Goal: Task Accomplishment & Management: Use online tool/utility

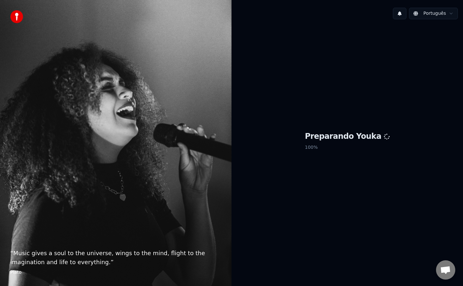
scroll to position [562, 0]
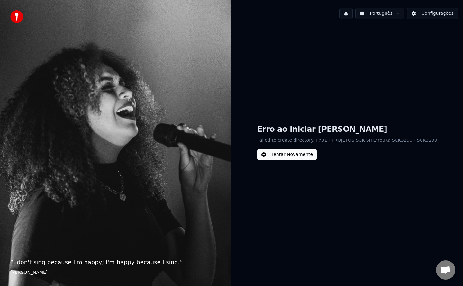
click at [431, 13] on button "Configurações" at bounding box center [432, 14] width 51 height 12
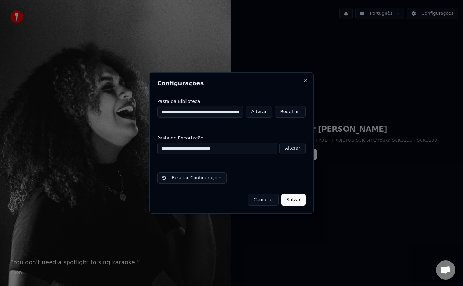
click at [265, 114] on button "Alterar" at bounding box center [259, 112] width 26 height 12
click at [272, 202] on button "Cancelar" at bounding box center [263, 200] width 31 height 12
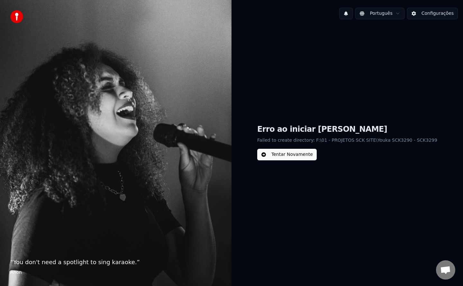
click at [298, 158] on button "Tentar Novamente" at bounding box center [286, 155] width 59 height 12
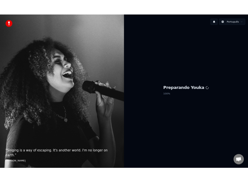
scroll to position [562, 0]
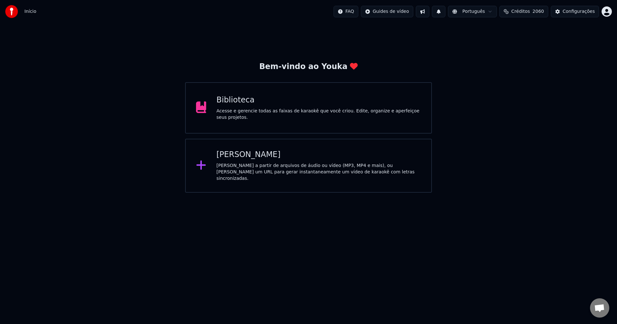
scroll to position [561, 0]
click at [246, 111] on div "Acesse e gerencie todas as faixas de karaokê que você criou. Edite, organize e …" at bounding box center [319, 114] width 205 height 13
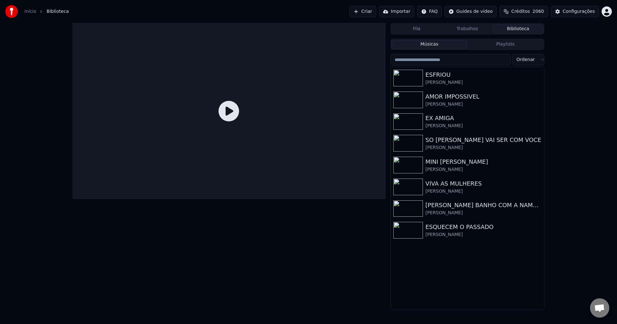
click at [463, 10] on div "Configurações" at bounding box center [579, 11] width 32 height 6
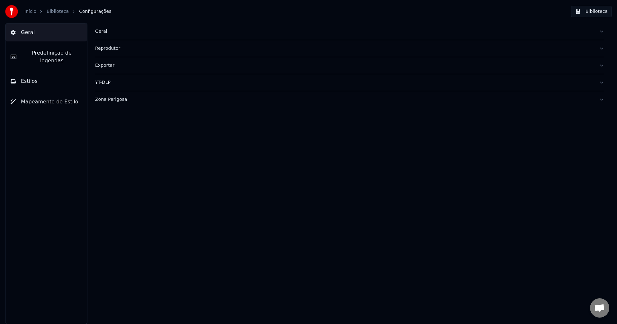
click at [98, 29] on div "Geral" at bounding box center [344, 31] width 499 height 6
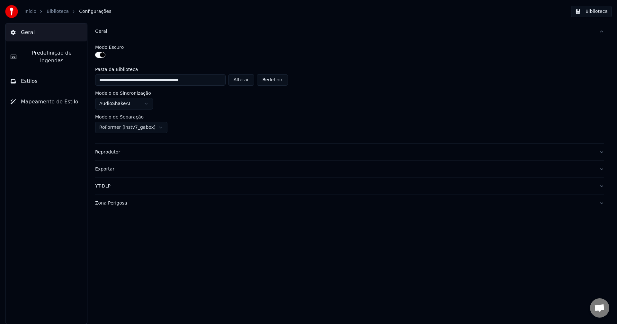
click at [463, 14] on button "Biblioteca" at bounding box center [591, 12] width 41 height 12
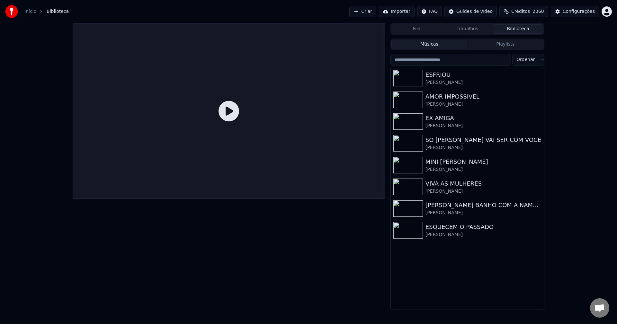
click at [443, 59] on input "search" at bounding box center [451, 60] width 121 height 12
type input "*"
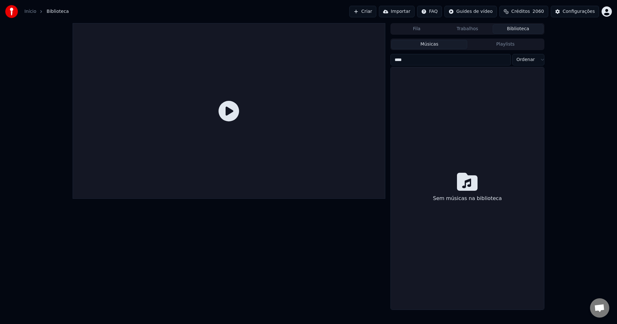
type input "****"
click at [463, 9] on div "Configurações" at bounding box center [579, 11] width 32 height 6
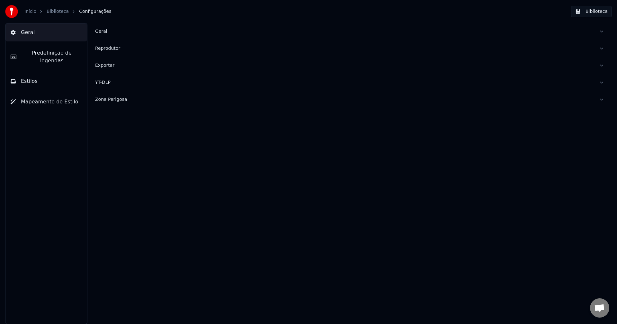
click at [102, 28] on div "Geral" at bounding box center [344, 31] width 499 height 6
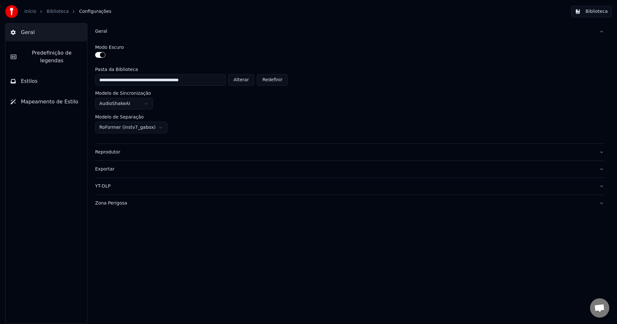
click at [102, 28] on div "Geral" at bounding box center [344, 31] width 499 height 6
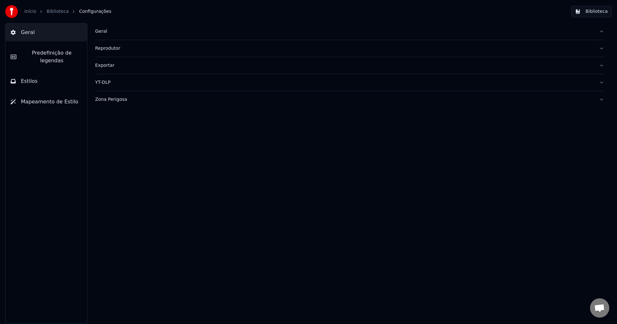
click at [463, 11] on button "Biblioteca" at bounding box center [591, 12] width 41 height 12
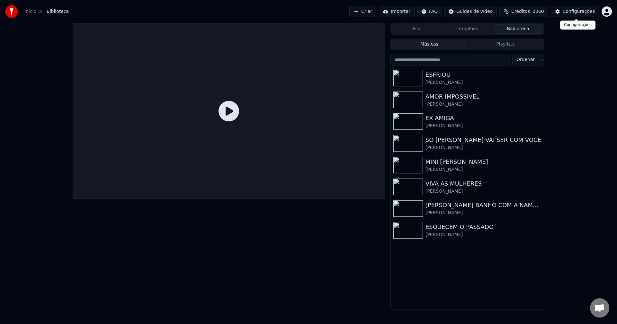
click at [463, 12] on div "Configurações" at bounding box center [579, 11] width 32 height 6
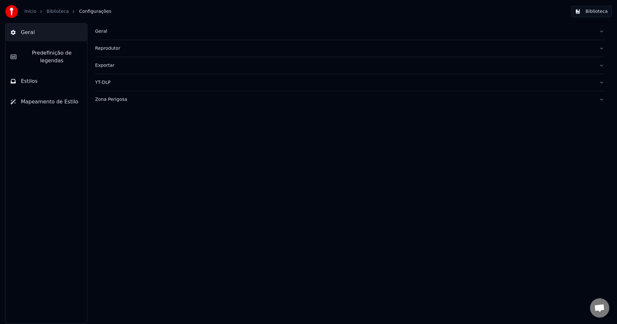
click at [102, 32] on div "Geral" at bounding box center [344, 31] width 499 height 6
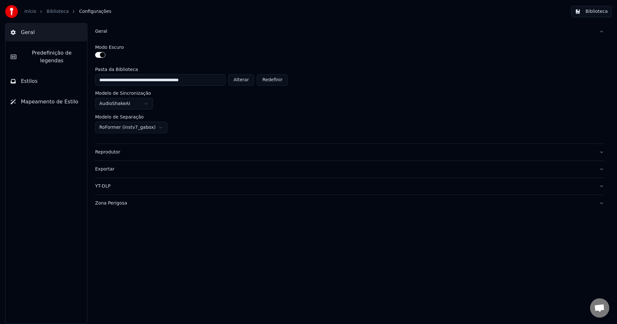
click at [243, 81] on button "Alterar" at bounding box center [241, 80] width 26 height 12
type input "**********"
click at [463, 13] on button "Biblioteca" at bounding box center [591, 12] width 41 height 12
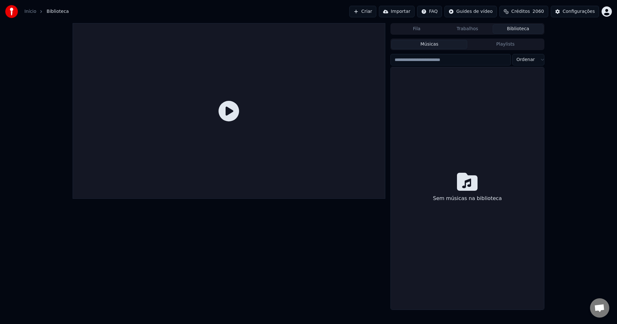
click at [374, 14] on button "Criar" at bounding box center [363, 12] width 27 height 12
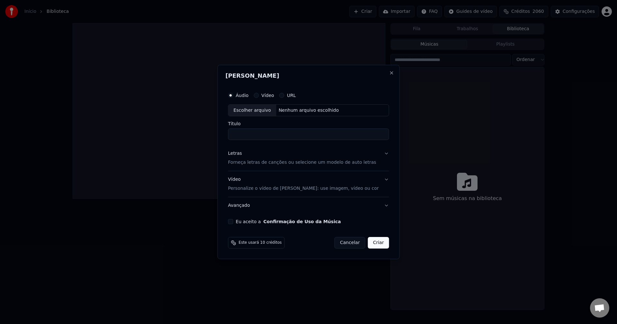
click at [285, 96] on button "URL" at bounding box center [281, 95] width 5 height 5
click at [376, 111] on button "button" at bounding box center [382, 110] width 13 height 12
type input "**********"
click at [233, 223] on button "Eu aceito a Confirmação de Uso da Música" at bounding box center [230, 222] width 5 height 5
drag, startPoint x: 313, startPoint y: 135, endPoint x: 17, endPoint y: 137, distance: 295.9
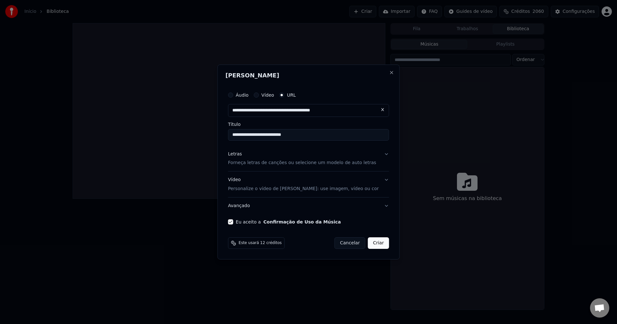
click at [17, 137] on body "Início Biblioteca Criar Importar FAQ Guides de vídeo Créditos 2060 Configuraçõe…" at bounding box center [308, 162] width 617 height 324
paste input "**********"
type input "**********"
click at [372, 242] on button "Criar" at bounding box center [378, 244] width 21 height 12
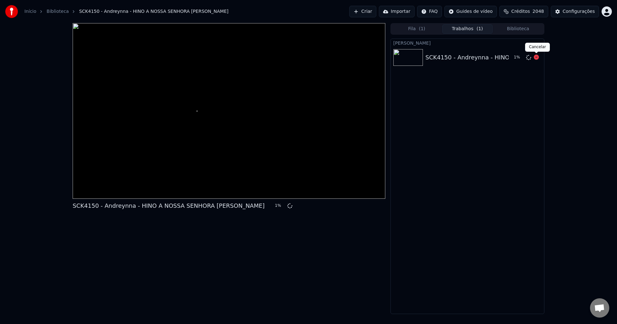
click at [463, 57] on icon at bounding box center [536, 57] width 5 height 5
click at [463, 57] on icon at bounding box center [528, 57] width 5 height 5
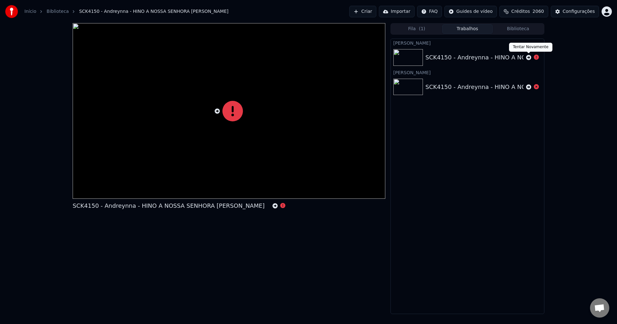
click at [463, 59] on div at bounding box center [533, 58] width 18 height 8
click at [463, 57] on icon at bounding box center [528, 57] width 5 height 5
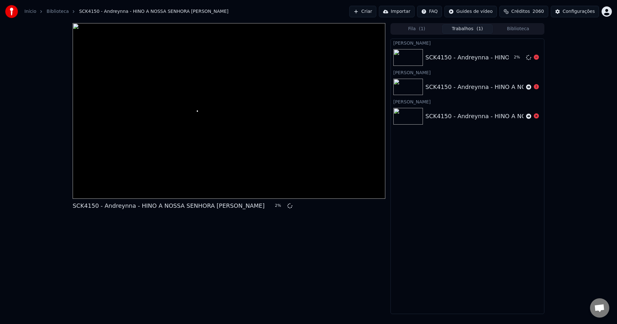
click at [143, 133] on div at bounding box center [229, 111] width 313 height 176
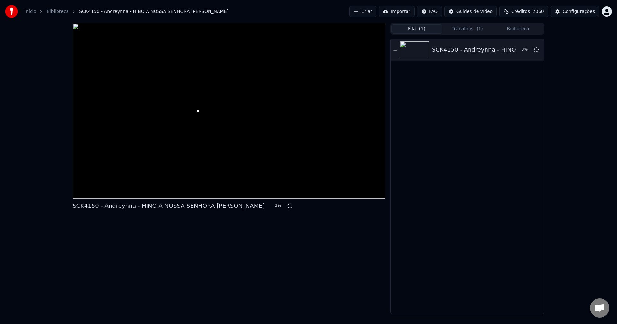
click at [415, 28] on button "Fila ( 1 )" at bounding box center [417, 28] width 51 height 9
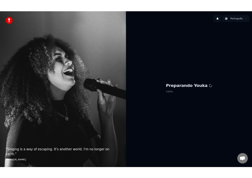
scroll to position [562, 0]
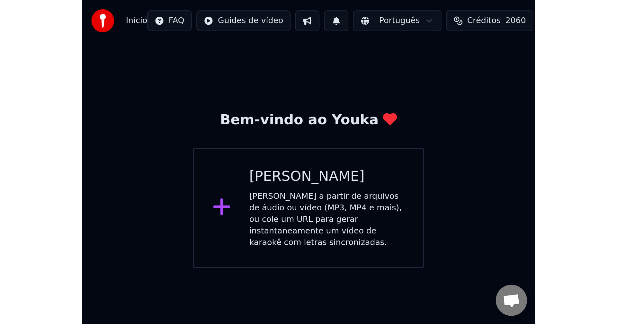
scroll to position [561, 0]
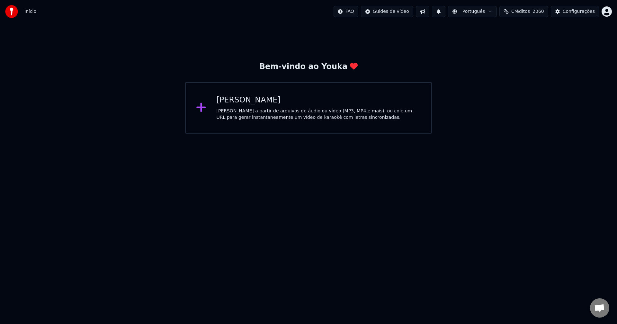
click at [268, 105] on div "[PERSON_NAME]" at bounding box center [319, 100] width 205 height 10
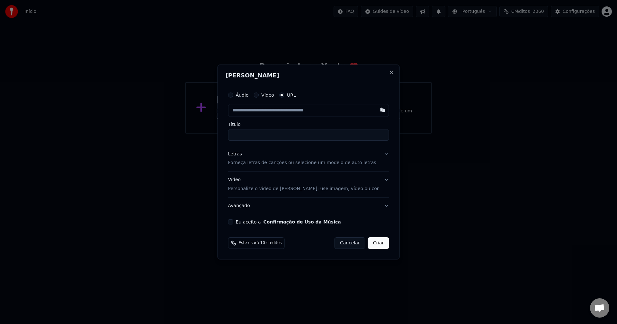
click at [233, 223] on button "Eu aceito a Confirmação de Uso da Música" at bounding box center [230, 222] width 5 height 5
click at [233, 96] on button "Áudio" at bounding box center [230, 95] width 5 height 5
click at [291, 110] on div "Nenhum arquivo escolhido" at bounding box center [308, 110] width 65 height 6
type input "**********"
click at [382, 246] on button "Criar" at bounding box center [378, 243] width 21 height 12
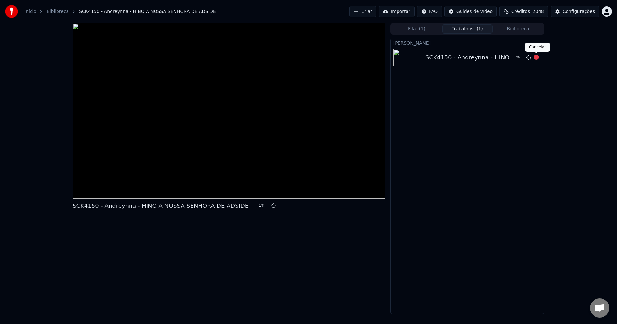
click at [463, 58] on icon at bounding box center [536, 57] width 5 height 5
click at [463, 59] on icon at bounding box center [528, 57] width 5 height 5
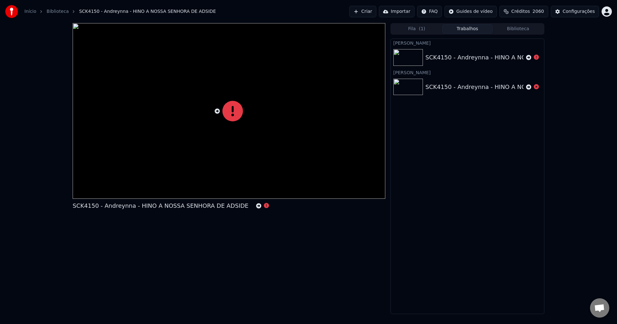
click at [26, 14] on link "Início" at bounding box center [30, 11] width 12 height 6
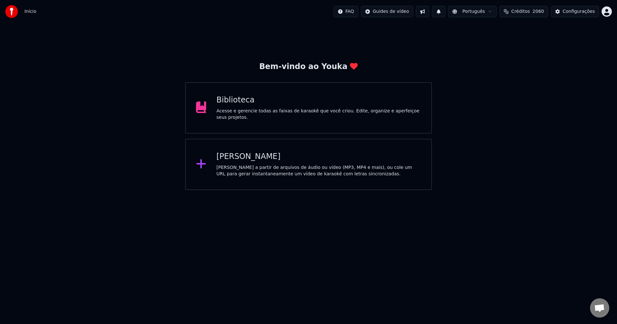
click at [356, 14] on html "Início FAQ Guides de vídeo Português Créditos 2060 Configurações Bem-vindo ao Y…" at bounding box center [308, 95] width 617 height 190
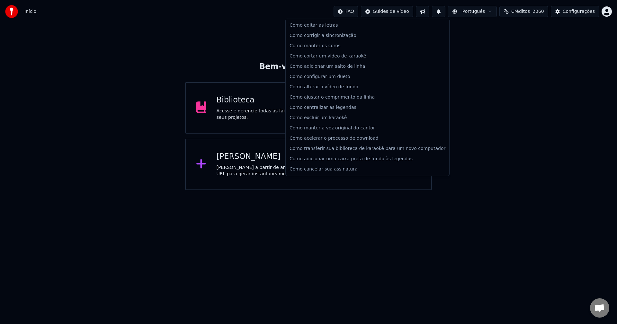
click at [388, 10] on html "Início FAQ Guides de vídeo Português Créditos 2060 Configurações Bem-vindo ao Y…" at bounding box center [308, 95] width 617 height 190
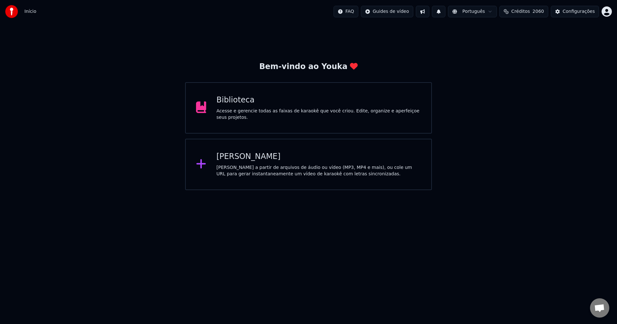
click at [428, 9] on button at bounding box center [423, 12] width 14 height 12
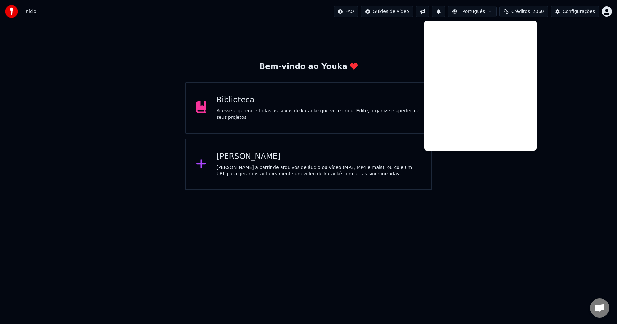
click at [429, 13] on button at bounding box center [423, 12] width 14 height 12
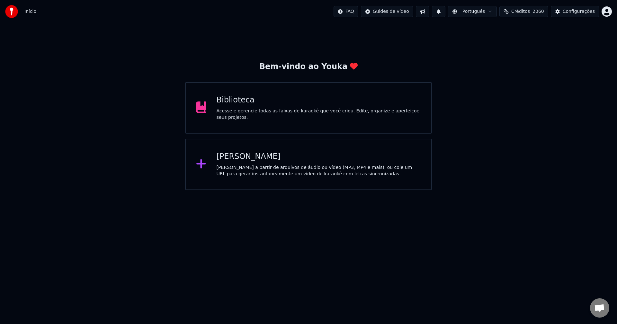
click at [429, 13] on button at bounding box center [423, 12] width 14 height 12
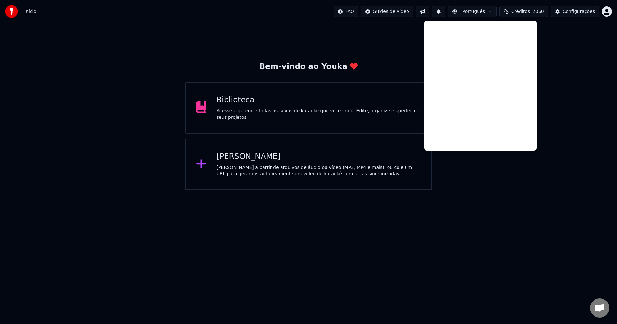
click at [446, 11] on button at bounding box center [439, 12] width 14 height 12
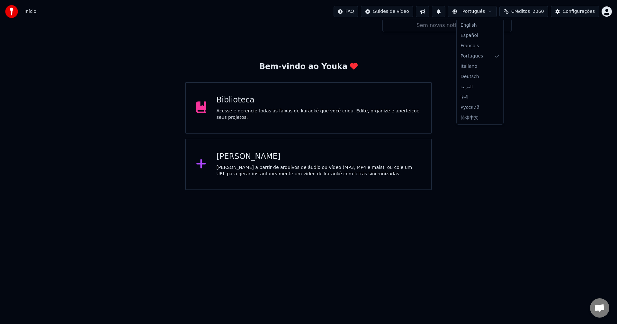
click at [463, 13] on html "Início FAQ Guides de vídeo Português Créditos 2060 Configurações Bem-vindo ao Y…" at bounding box center [308, 95] width 617 height 190
click at [368, 14] on html "Início FAQ Guides de vídeo Português Créditos 2060 Configurações Bem-vindo ao Y…" at bounding box center [308, 95] width 617 height 190
click at [362, 13] on html "Início FAQ Guides de vídeo Português Créditos 2060 Configurações Bem-vindo ao Y…" at bounding box center [308, 95] width 617 height 190
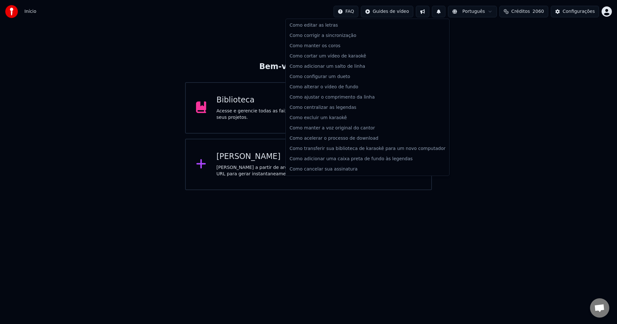
click at [362, 13] on html "Início FAQ Guides de vídeo Português Créditos 2060 Configurações Bem-vindo ao Y…" at bounding box center [308, 95] width 617 height 190
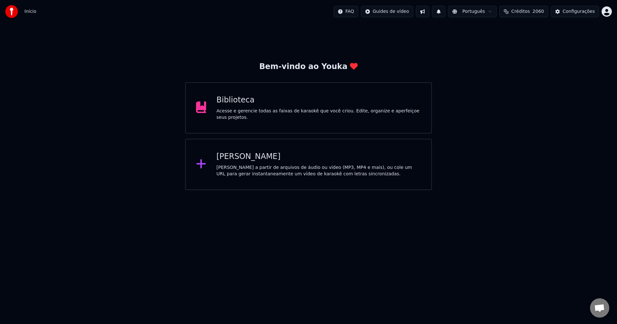
click at [344, 156] on div "[PERSON_NAME]" at bounding box center [319, 157] width 205 height 10
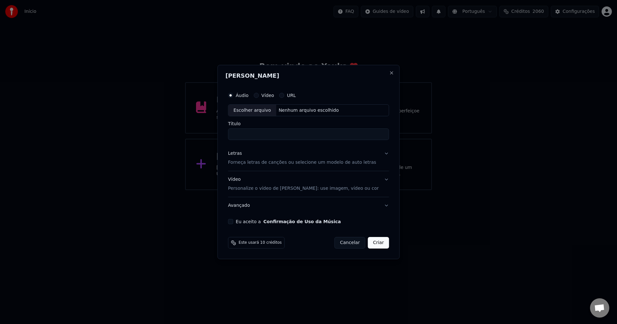
click at [243, 221] on div "Eu aceito a Confirmação de Uso da Música" at bounding box center [308, 221] width 161 height 5
click at [233, 222] on button "Eu aceito a Confirmação de Uso da Música" at bounding box center [230, 221] width 5 height 5
click at [242, 155] on div "Letras" at bounding box center [235, 154] width 14 height 6
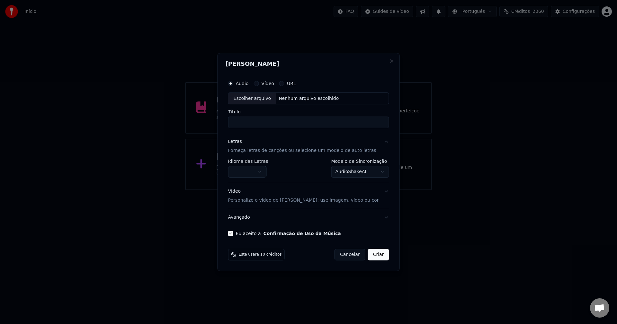
click at [267, 169] on button "button" at bounding box center [247, 173] width 39 height 12
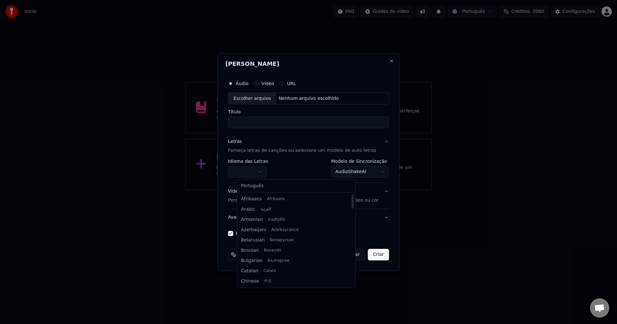
select select "**"
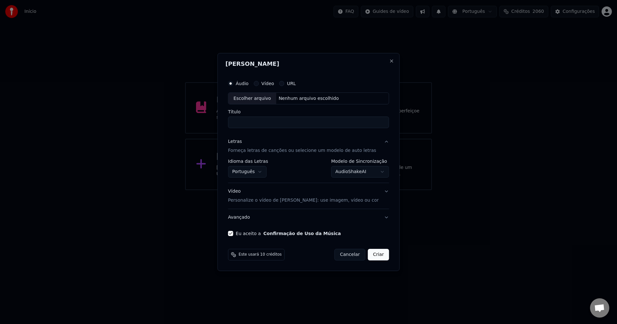
click at [351, 172] on body "Início FAQ Guides de vídeo Português Créditos 2060 Configurações Bem-vindo ao Y…" at bounding box center [308, 95] width 617 height 190
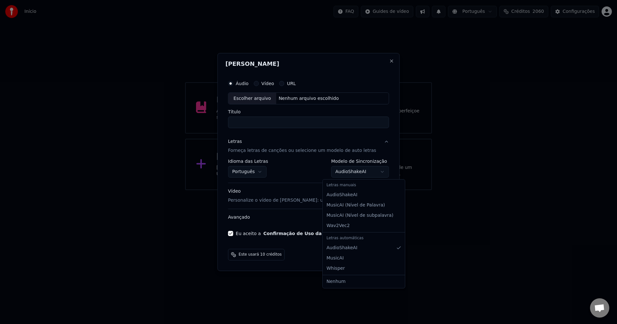
select select "**********"
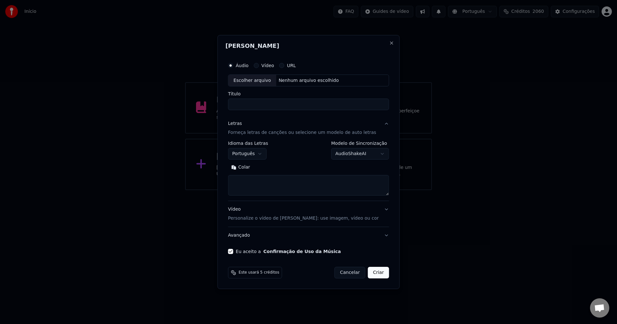
click at [250, 168] on button "Colar" at bounding box center [240, 168] width 25 height 10
click at [306, 82] on div "Nenhum arquivo escolhido" at bounding box center [308, 81] width 65 height 6
type textarea "**********"
type input "**********"
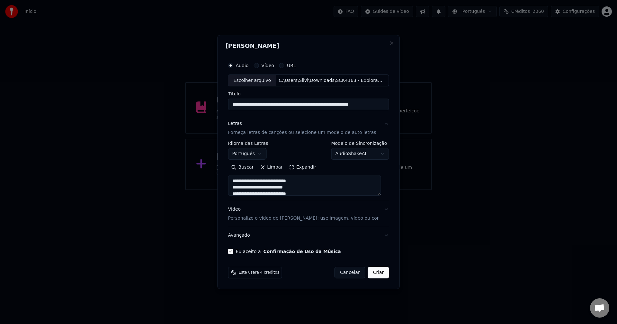
click at [374, 273] on button "Criar" at bounding box center [378, 273] width 21 height 12
type textarea "**********"
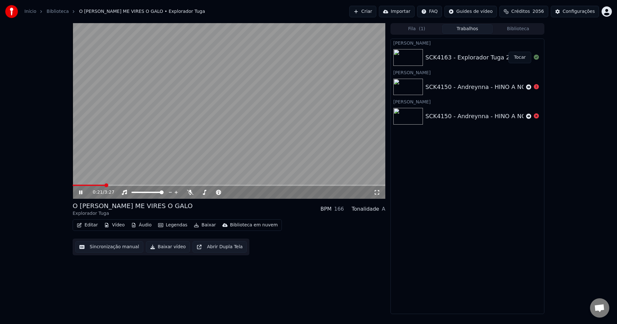
click at [110, 247] on button "Sincronização manual" at bounding box center [109, 248] width 68 height 12
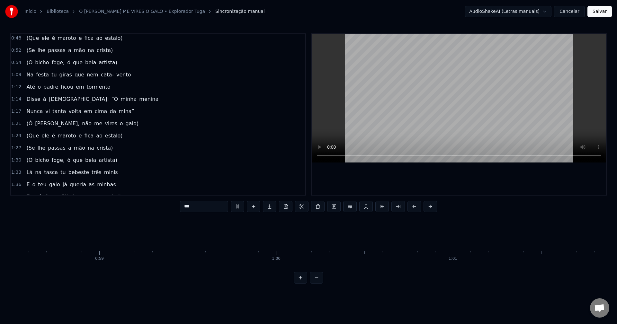
scroll to position [0, 10348]
click at [29, 73] on span "Na" at bounding box center [30, 74] width 8 height 7
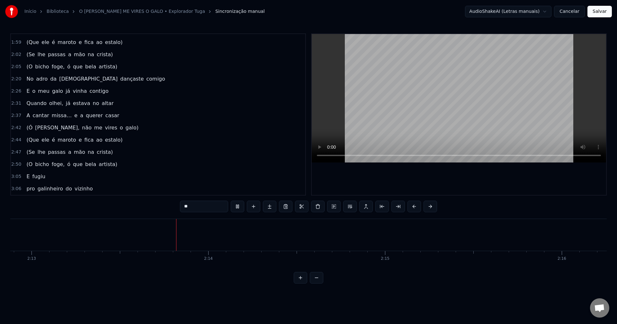
scroll to position [0, 23528]
click at [26, 78] on span "No" at bounding box center [30, 78] width 8 height 7
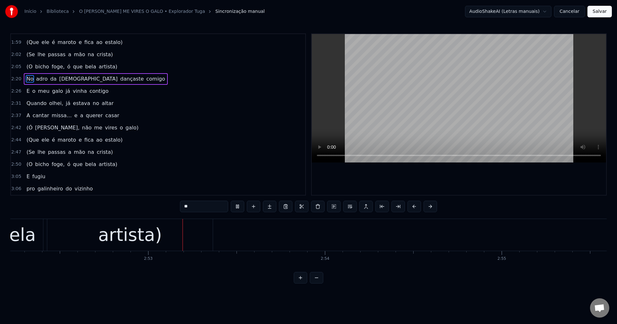
scroll to position [0, 30469]
drag, startPoint x: 29, startPoint y: 179, endPoint x: 64, endPoint y: 166, distance: 37.9
click at [32, 179] on span "fugiu" at bounding box center [39, 177] width 14 height 8
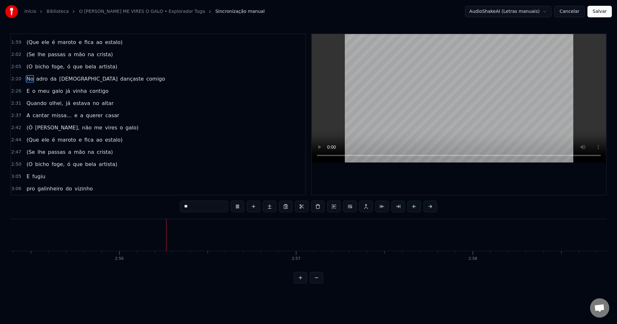
scroll to position [0, 31035]
click at [32, 177] on span "fugiu" at bounding box center [39, 176] width 14 height 7
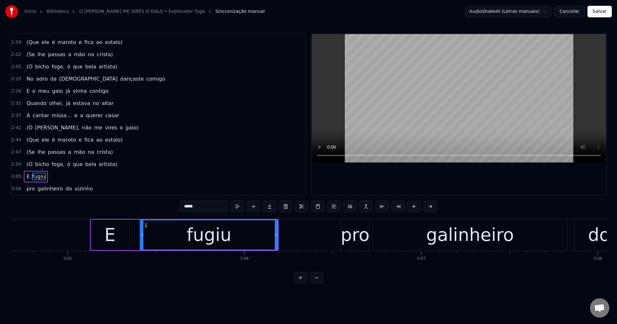
scroll to position [0, 32763]
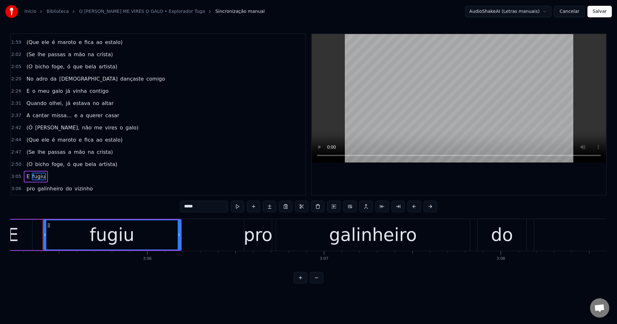
click at [26, 176] on span "E" at bounding box center [28, 177] width 5 height 8
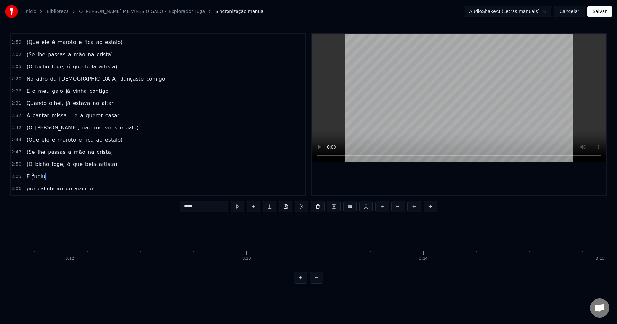
scroll to position [0, 33912]
click at [77, 190] on span "vizinho" at bounding box center [84, 188] width 20 height 7
type input "*******"
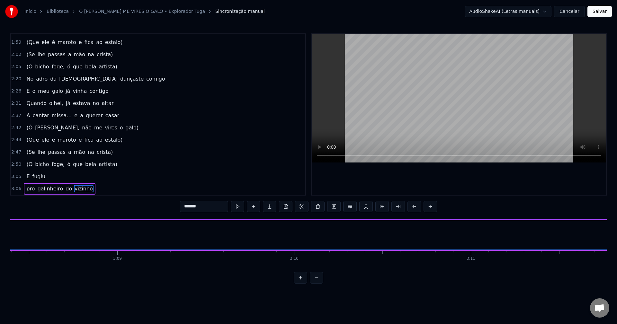
scroll to position [0, 33255]
drag, startPoint x: 210, startPoint y: 206, endPoint x: 175, endPoint y: 212, distance: 35.7
click at [175, 212] on div "0:10 Fui ao arraial lá da minha aldeia 0:13 Levei o galo vestido à maneira 0:16…" at bounding box center [308, 158] width 597 height 251
click at [48, 226] on icon at bounding box center [48, 225] width 5 height 5
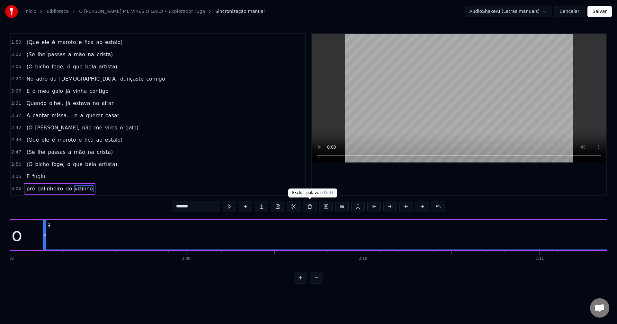
drag, startPoint x: 312, startPoint y: 208, endPoint x: 271, endPoint y: 215, distance: 41.5
click at [312, 208] on button at bounding box center [310, 207] width 14 height 12
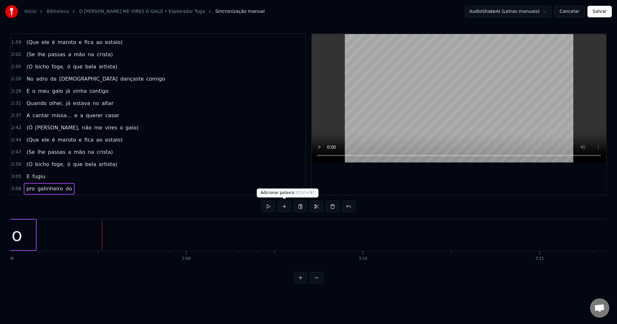
click at [285, 206] on button at bounding box center [285, 207] width 14 height 12
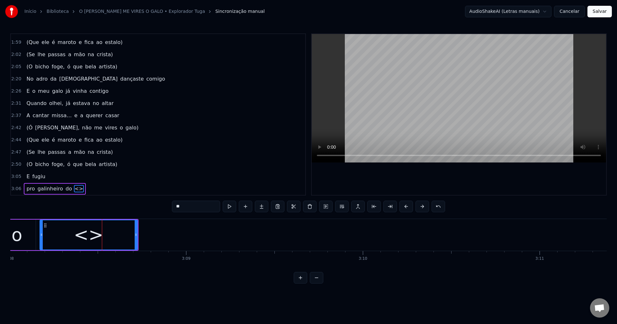
drag, startPoint x: 105, startPoint y: 235, endPoint x: 56, endPoint y: 239, distance: 48.7
click at [41, 240] on div at bounding box center [41, 235] width 3 height 29
drag, startPoint x: 196, startPoint y: 205, endPoint x: 141, endPoint y: 208, distance: 54.4
click at [141, 208] on div "0:10 Fui ao arraial lá da minha aldeia 0:13 Levei o galo vestido à maneira 0:16…" at bounding box center [308, 158] width 597 height 251
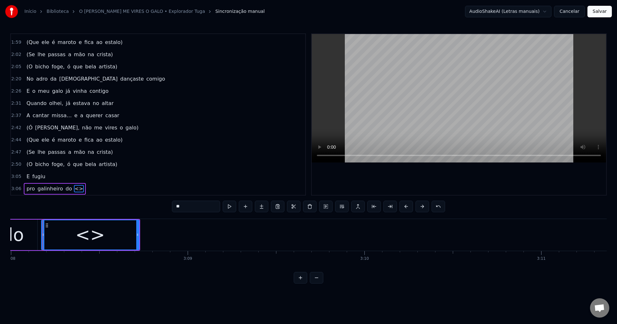
paste input "*****"
type input "*******"
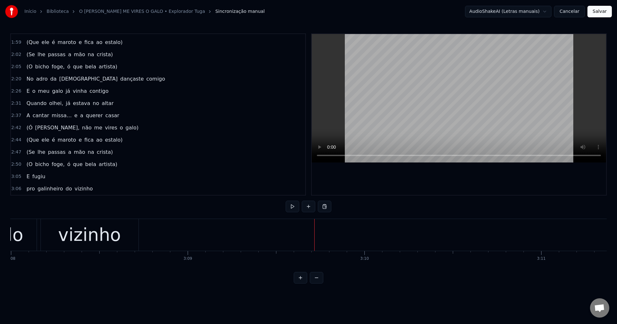
click at [114, 235] on div "vizinho" at bounding box center [89, 235] width 63 height 27
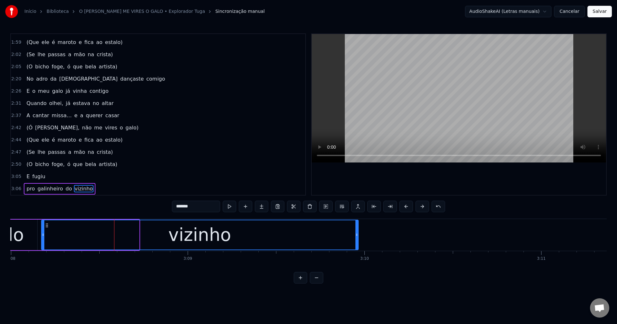
drag, startPoint x: 137, startPoint y: 235, endPoint x: 352, endPoint y: 234, distance: 214.8
click at [356, 234] on icon at bounding box center [357, 235] width 3 height 5
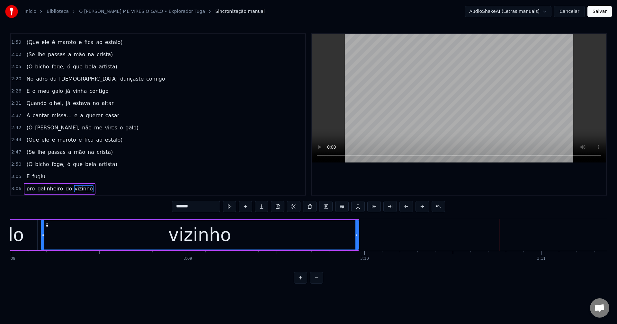
click at [65, 191] on span "do" at bounding box center [69, 188] width 8 height 7
type input "**"
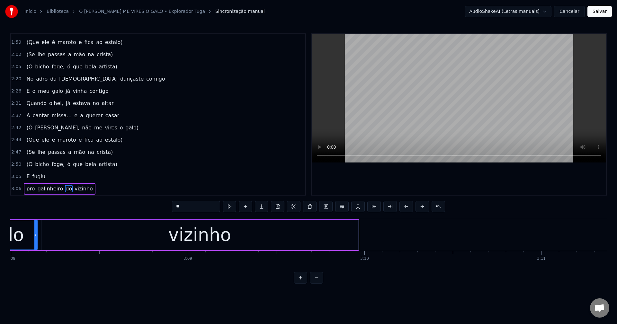
scroll to position [0, 33198]
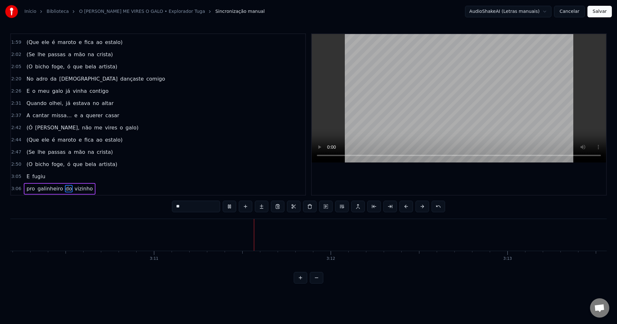
click at [463, 13] on button "Salvar" at bounding box center [600, 12] width 24 height 12
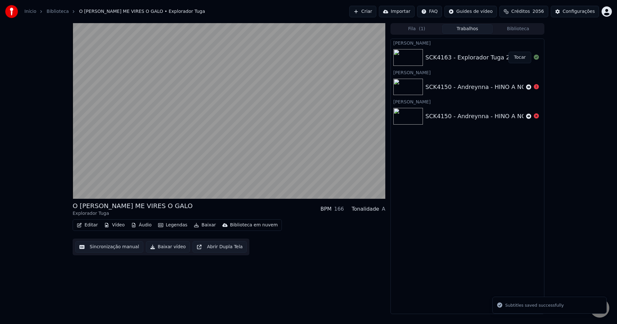
click at [160, 247] on button "Baixar vídeo" at bounding box center [168, 248] width 44 height 12
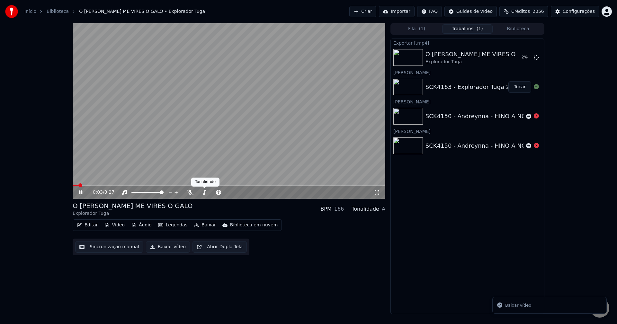
click at [224, 129] on video at bounding box center [229, 111] width 313 height 176
click at [377, 14] on button "Criar" at bounding box center [363, 12] width 27 height 12
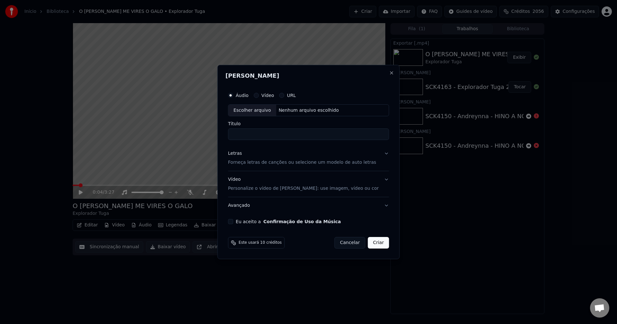
click at [233, 221] on button "Eu aceito a Confirmação de Uso da Música" at bounding box center [230, 221] width 5 height 5
click at [242, 153] on div "Letras" at bounding box center [235, 154] width 14 height 6
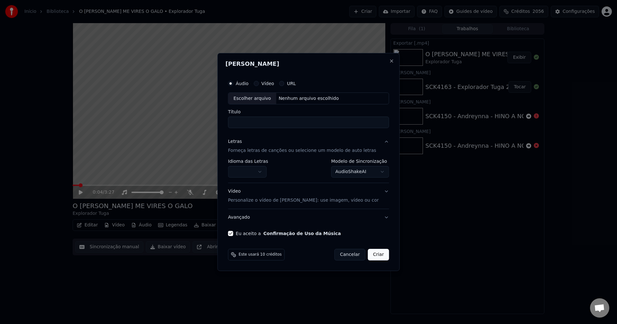
click at [253, 175] on body "Início Biblioteca O [PERSON_NAME] ME VIRES O GALO • Explorador Tuga Criar Impor…" at bounding box center [308, 162] width 617 height 324
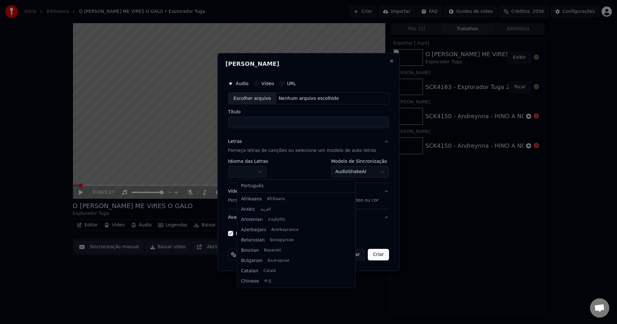
select select "**"
drag, startPoint x: 260, startPoint y: 185, endPoint x: 292, endPoint y: 178, distance: 32.8
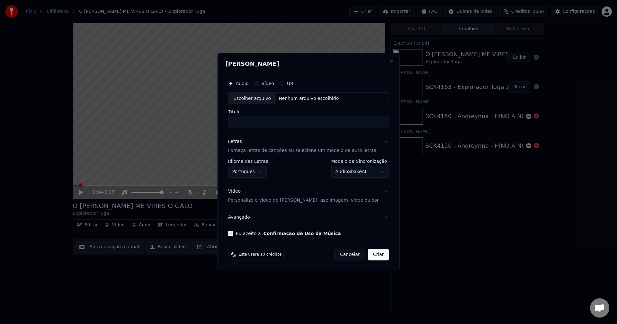
click at [327, 174] on body "Início Biblioteca O [PERSON_NAME] ME VIRES O GALO • Explorador Tuga Criar Impor…" at bounding box center [308, 162] width 617 height 324
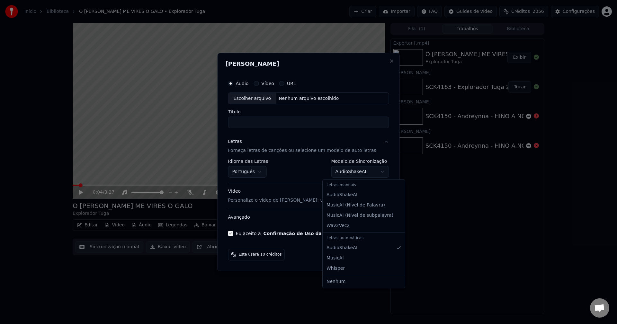
select select "**********"
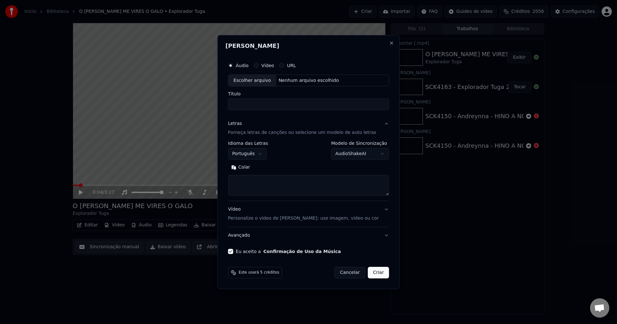
click at [254, 168] on button "Colar" at bounding box center [240, 168] width 25 height 10
click at [299, 78] on div "Nenhum arquivo escolhido" at bounding box center [308, 81] width 65 height 6
type textarea "**********"
type input "**********"
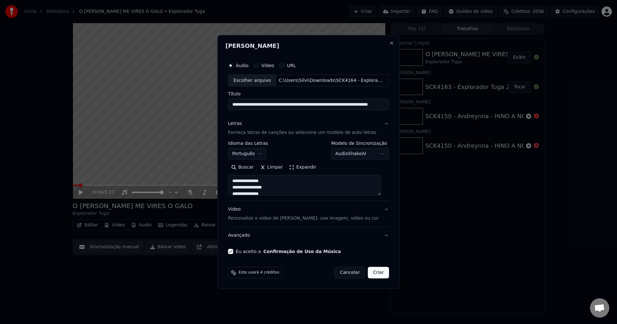
click at [375, 279] on button "Criar" at bounding box center [378, 273] width 21 height 12
type textarea "**********"
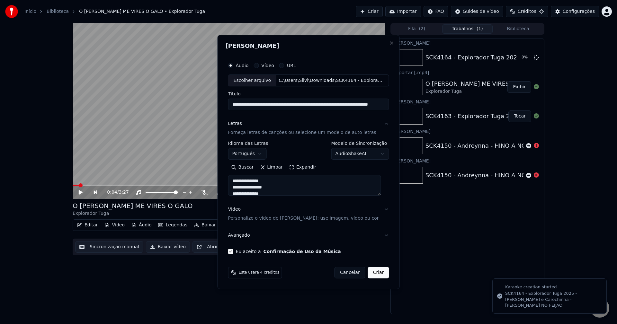
select select "**********"
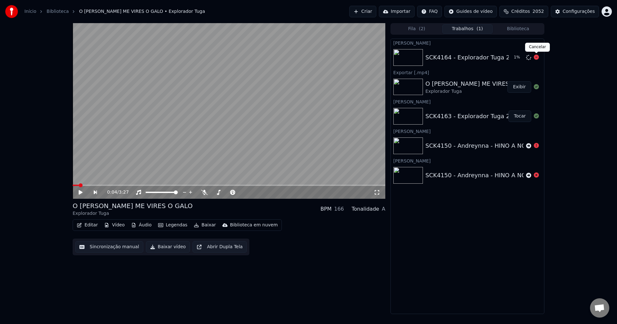
click at [463, 57] on icon at bounding box center [536, 57] width 5 height 5
click at [463, 56] on icon at bounding box center [528, 57] width 5 height 5
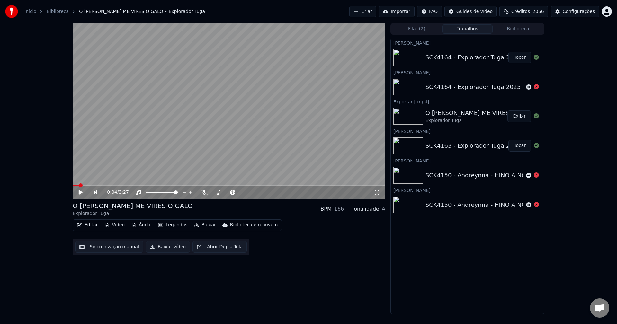
click at [463, 57] on button "Tocar" at bounding box center [520, 58] width 23 height 12
click at [118, 248] on button "Sincronização manual" at bounding box center [109, 248] width 68 height 12
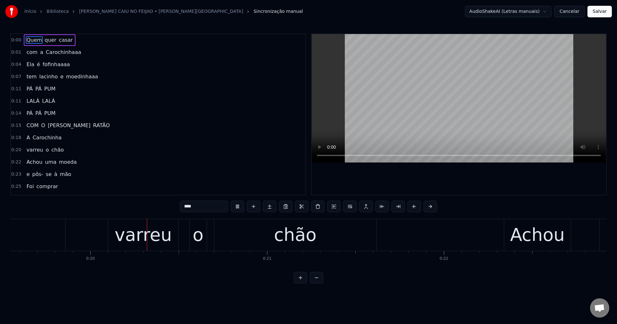
scroll to position [0, 3460]
click at [463, 9] on button "Cancelar" at bounding box center [569, 12] width 31 height 12
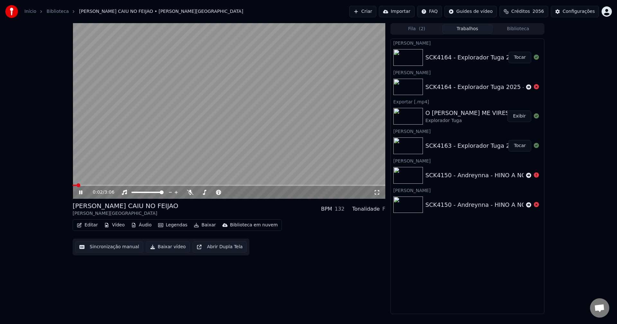
click at [215, 152] on video at bounding box center [229, 111] width 313 height 176
click at [116, 246] on button "Sincronização manual" at bounding box center [109, 248] width 68 height 12
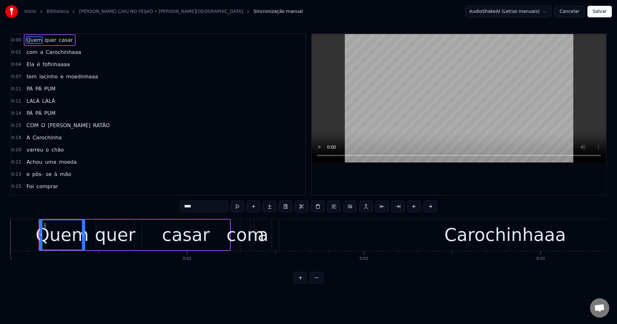
click at [31, 163] on span "Achou" at bounding box center [34, 162] width 17 height 7
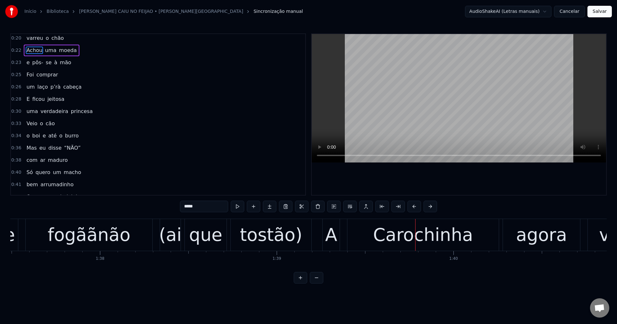
scroll to position [0, 17154]
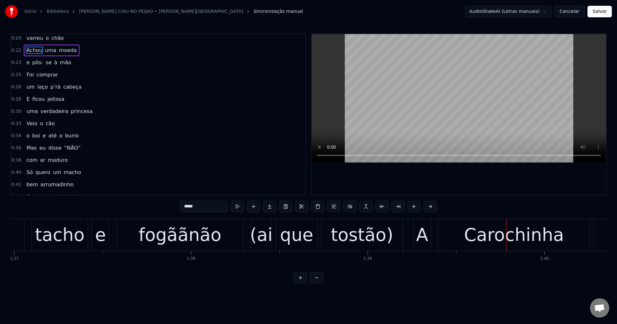
click at [187, 239] on div "fogããnão" at bounding box center [180, 235] width 83 height 27
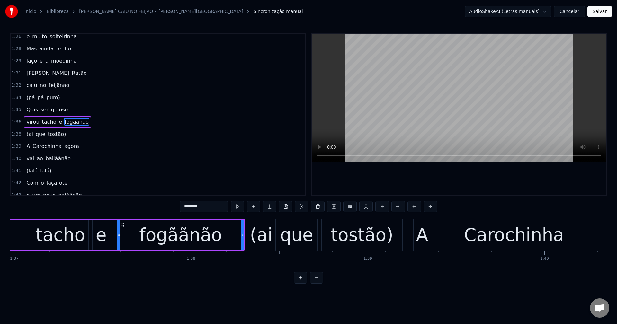
scroll to position [598, 0]
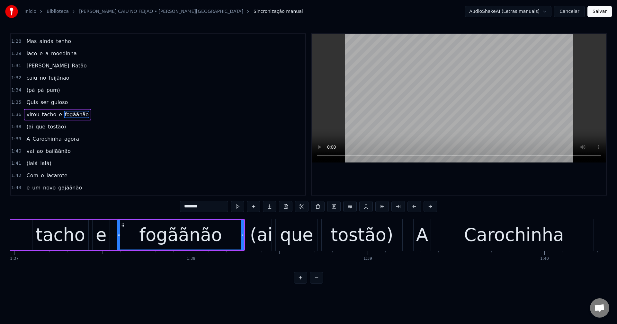
click at [199, 207] on input "********" at bounding box center [204, 207] width 48 height 12
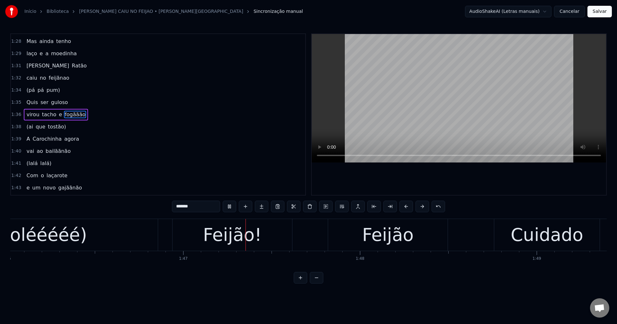
scroll to position [0, 18848]
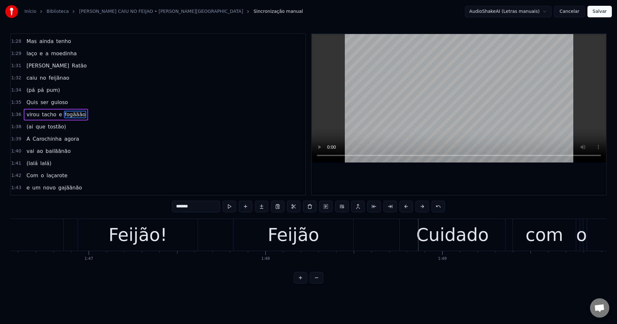
click at [156, 236] on div "Feijão!" at bounding box center [138, 235] width 59 height 27
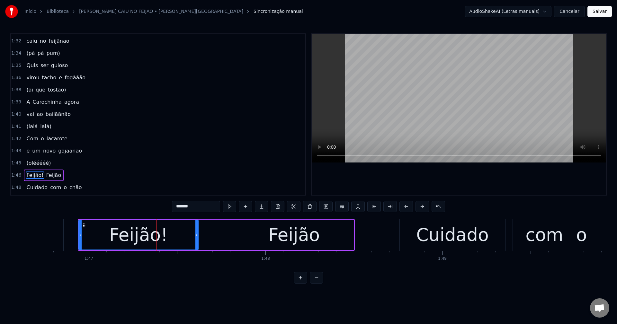
scroll to position [695, 0]
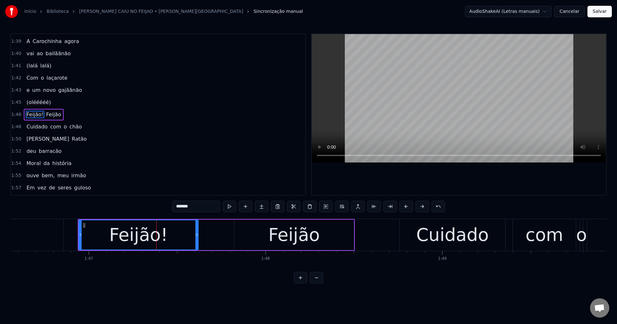
click at [208, 205] on input "*******" at bounding box center [196, 207] width 48 height 12
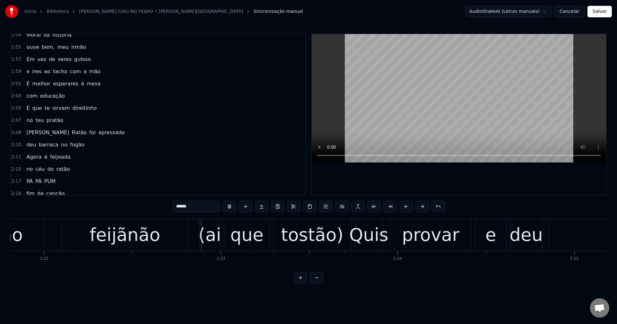
scroll to position [0, 25114]
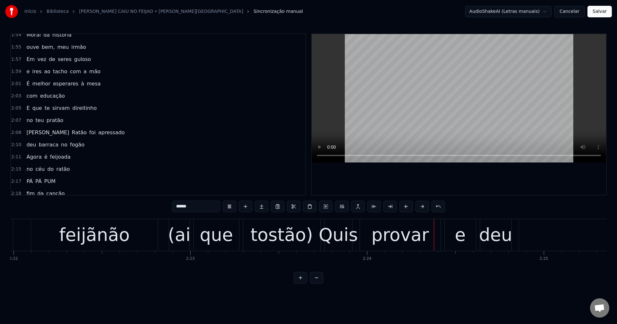
click at [136, 240] on div "feijãnão" at bounding box center [94, 235] width 127 height 32
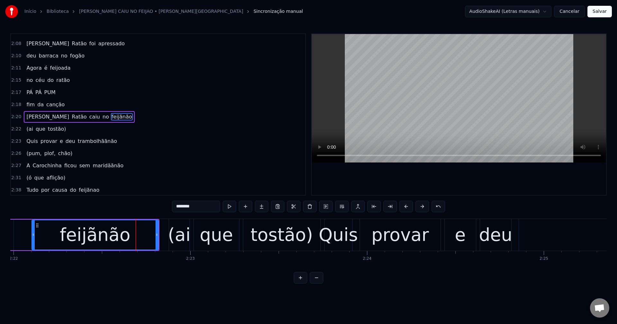
scroll to position [915, 0]
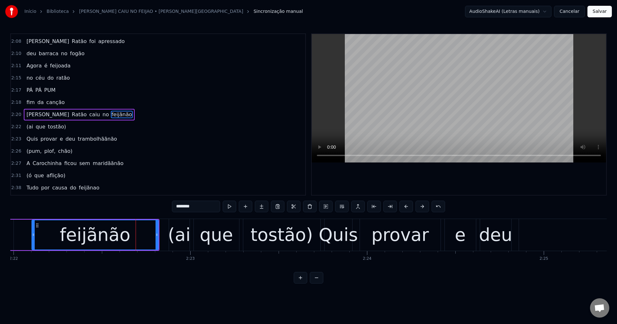
click at [191, 208] on input "********" at bounding box center [196, 207] width 48 height 12
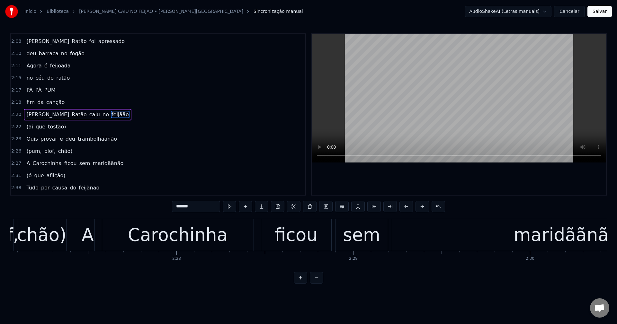
scroll to position [0, 25976]
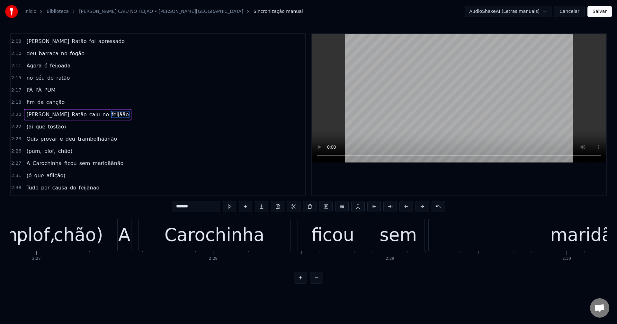
click at [125, 239] on div "A" at bounding box center [124, 235] width 12 height 27
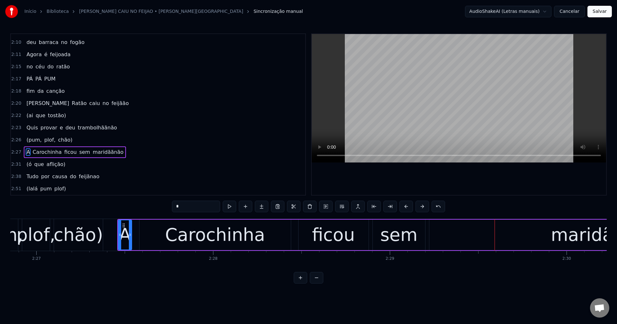
click at [463, 231] on div "maridããnão" at bounding box center [604, 235] width 106 height 27
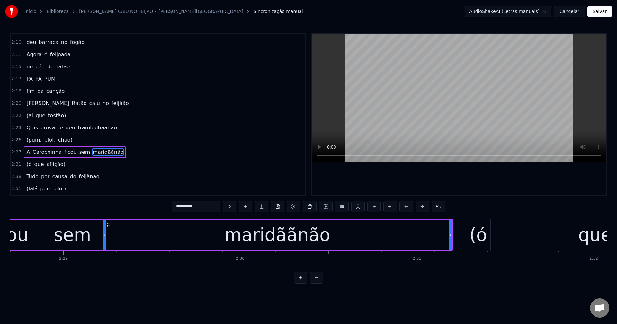
scroll to position [0, 26375]
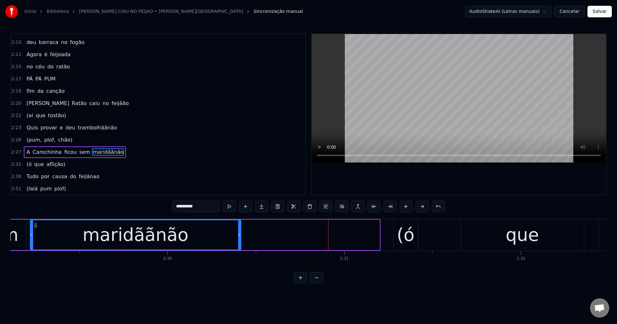
drag, startPoint x: 378, startPoint y: 234, endPoint x: 235, endPoint y: 257, distance: 144.3
click at [235, 257] on div "Quem quer casar com a Carochinhaaa Ela é fofinhaaaa tem lacinho e moedinhaaa PÁ…" at bounding box center [308, 243] width 597 height 48
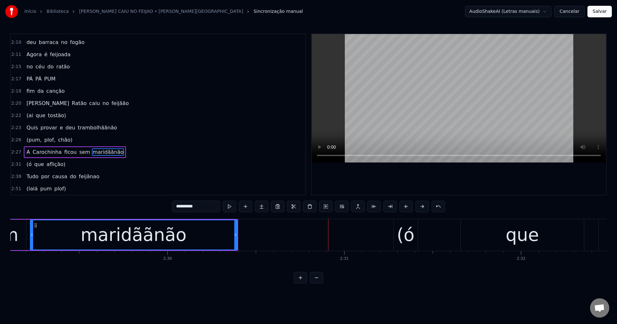
click at [404, 233] on div "(ó" at bounding box center [406, 235] width 18 height 27
type input "**"
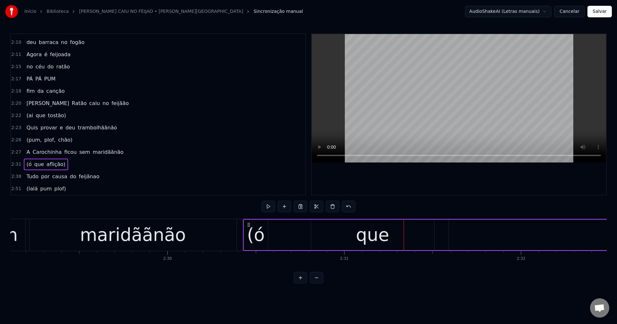
drag, startPoint x: 397, startPoint y: 225, endPoint x: 246, endPoint y: 250, distance: 153.0
click at [352, 239] on div "que" at bounding box center [372, 235] width 123 height 31
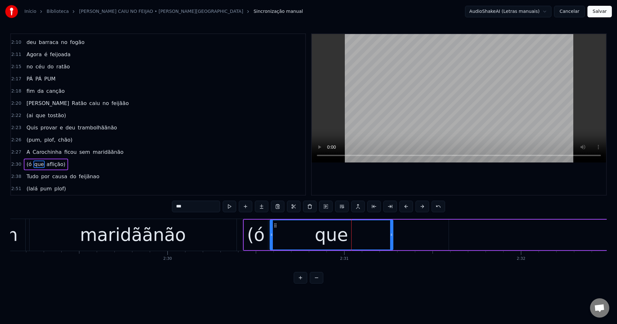
drag, startPoint x: 316, startPoint y: 226, endPoint x: 280, endPoint y: 235, distance: 37.3
click at [276, 237] on div "que" at bounding box center [331, 235] width 123 height 29
drag, startPoint x: 390, startPoint y: 234, endPoint x: 325, endPoint y: 246, distance: 66.3
click at [324, 248] on div "que" at bounding box center [333, 235] width 123 height 29
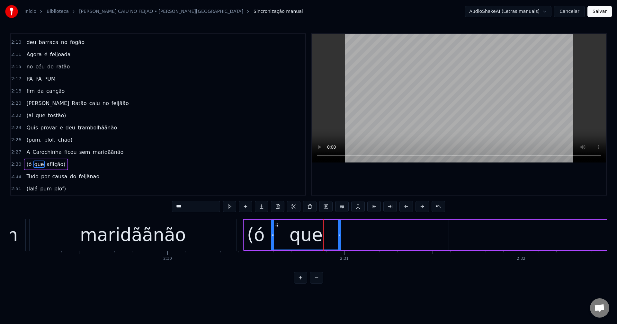
drag, startPoint x: 391, startPoint y: 235, endPoint x: 338, endPoint y: 241, distance: 53.4
click at [338, 241] on div at bounding box center [339, 235] width 3 height 29
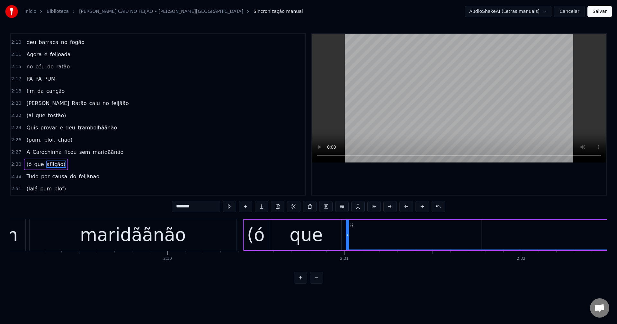
drag, startPoint x: 453, startPoint y: 226, endPoint x: 352, endPoint y: 243, distance: 102.7
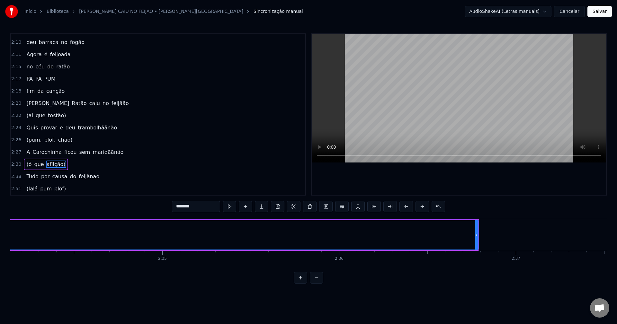
scroll to position [0, 27283]
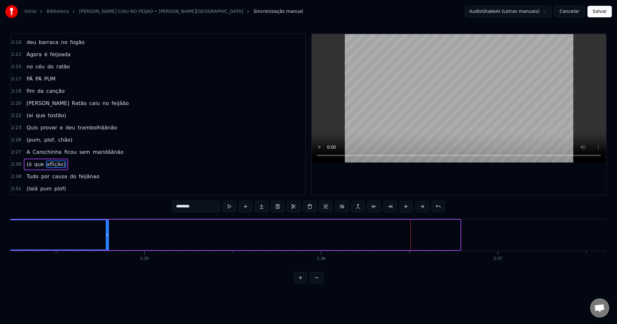
drag, startPoint x: 459, startPoint y: 235, endPoint x: 107, endPoint y: 240, distance: 351.9
click at [107, 240] on div at bounding box center [107, 235] width 3 height 29
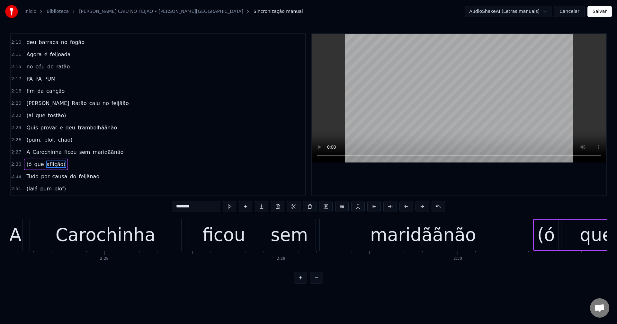
scroll to position [0, 26176]
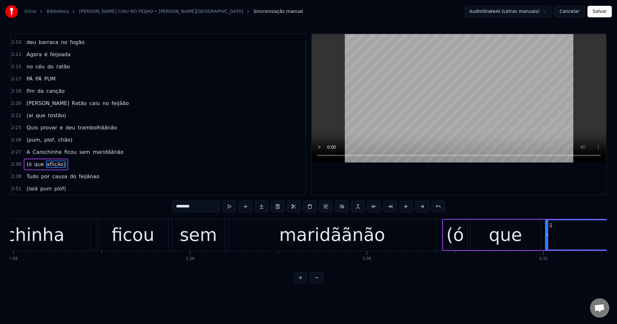
click at [406, 231] on div "maridããnão" at bounding box center [332, 235] width 207 height 32
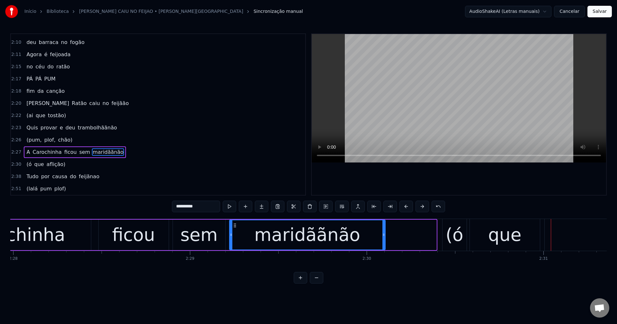
drag, startPoint x: 436, startPoint y: 236, endPoint x: 385, endPoint y: 242, distance: 51.5
click at [385, 242] on div at bounding box center [384, 235] width 3 height 29
click at [461, 234] on div "(ó" at bounding box center [455, 235] width 18 height 27
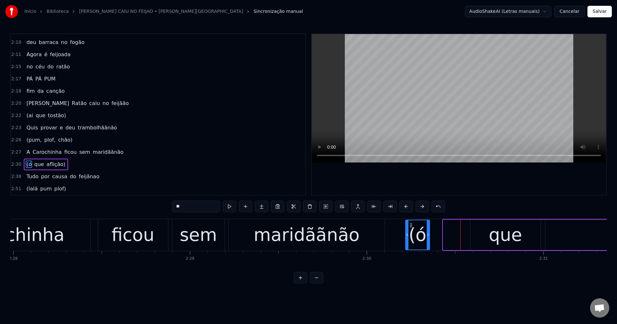
drag, startPoint x: 448, startPoint y: 226, endPoint x: 410, endPoint y: 232, distance: 38.1
click at [410, 232] on div "(ó" at bounding box center [417, 235] width 23 height 29
click at [463, 231] on div "que" at bounding box center [506, 235] width 70 height 31
type input "***"
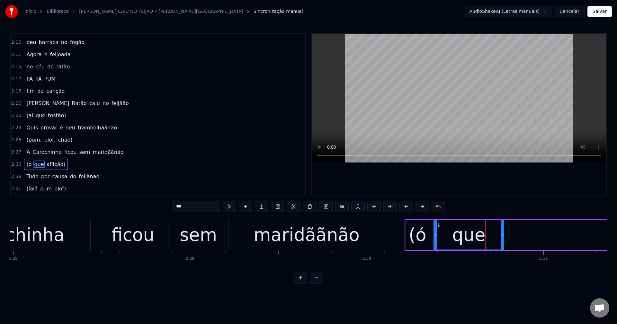
drag, startPoint x: 470, startPoint y: 224, endPoint x: 440, endPoint y: 229, distance: 30.1
click at [440, 229] on div "que" at bounding box center [468, 235] width 69 height 29
drag, startPoint x: 497, startPoint y: 234, endPoint x: 460, endPoint y: 239, distance: 37.2
click at [460, 239] on div at bounding box center [461, 235] width 3 height 29
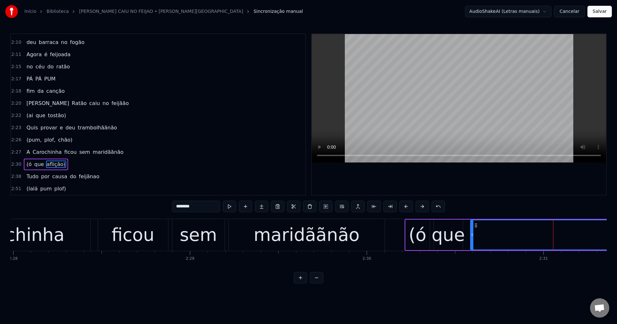
drag, startPoint x: 543, startPoint y: 224, endPoint x: 475, endPoint y: 245, distance: 71.6
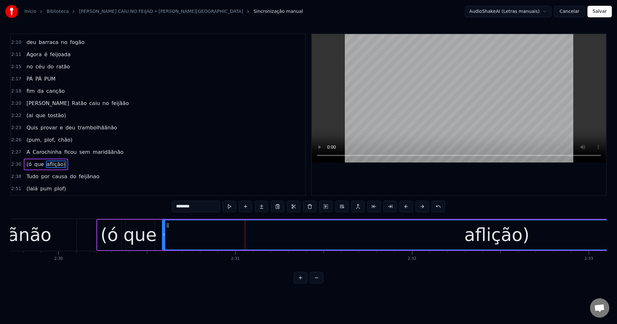
scroll to position [0, 26539]
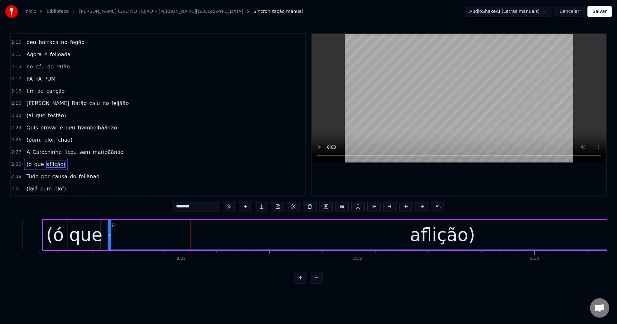
drag, startPoint x: 191, startPoint y: 207, endPoint x: 155, endPoint y: 207, distance: 36.3
click at [155, 207] on div "0:00 Quem quer casar 0:01 com a Carochinhaaa 0:04 Ela é fofinhaaaa 0:07 tem lac…" at bounding box center [308, 158] width 597 height 251
click at [309, 205] on button at bounding box center [310, 207] width 14 height 12
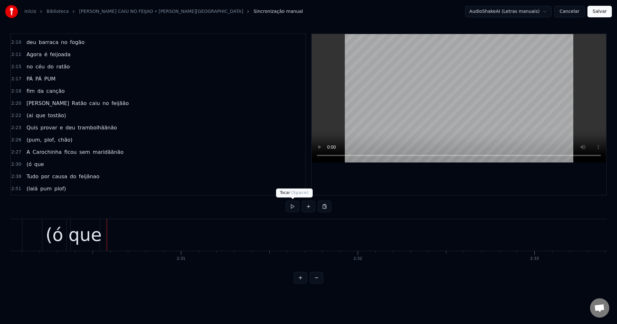
click at [296, 210] on button at bounding box center [293, 207] width 14 height 12
click at [307, 207] on button at bounding box center [309, 207] width 14 height 12
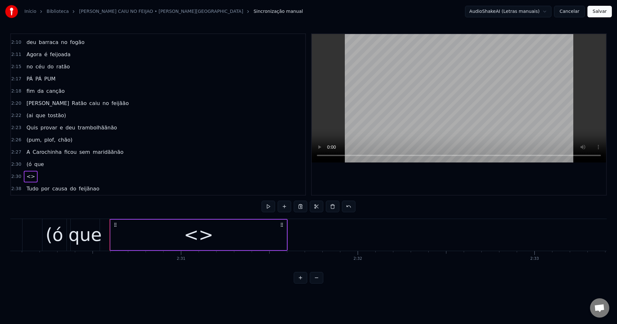
click at [164, 227] on div "<>" at bounding box center [199, 235] width 176 height 31
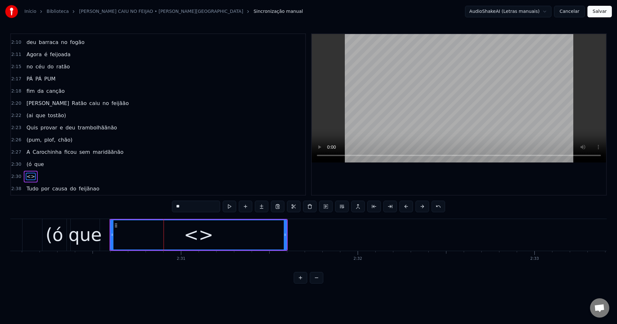
scroll to position [939, 0]
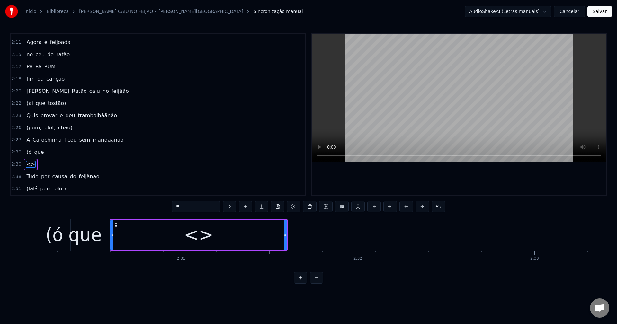
drag, startPoint x: 190, startPoint y: 205, endPoint x: 81, endPoint y: 211, distance: 109.6
click at [82, 211] on div "0:00 Quem quer casar 0:01 com a Carochinhaaa 0:04 Ela é fofinhaaaa 0:07 tem lac…" at bounding box center [308, 158] width 597 height 251
paste input "******"
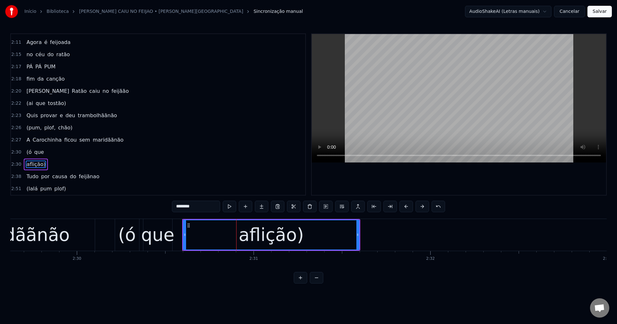
scroll to position [0, 26375]
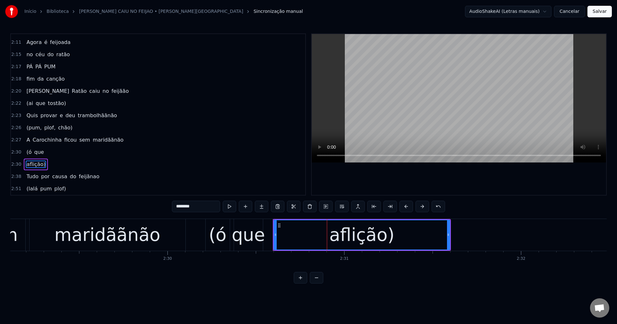
click at [211, 236] on div "(ó" at bounding box center [218, 235] width 18 height 27
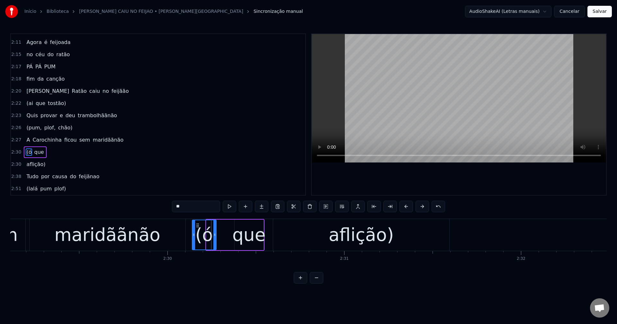
drag, startPoint x: 212, startPoint y: 224, endPoint x: 197, endPoint y: 228, distance: 14.5
click at [197, 228] on icon at bounding box center [197, 225] width 5 height 5
click at [238, 234] on div "que" at bounding box center [249, 235] width 33 height 27
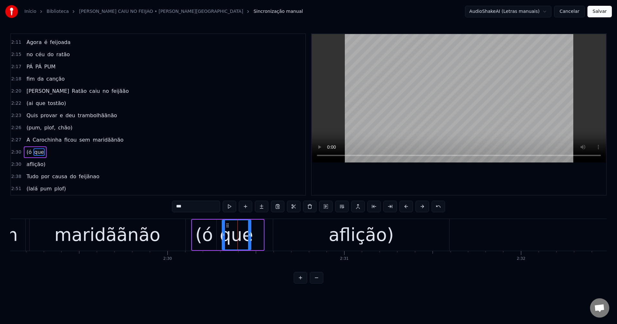
drag, startPoint x: 238, startPoint y: 224, endPoint x: 227, endPoint y: 225, distance: 11.6
click at [227, 225] on icon at bounding box center [227, 225] width 5 height 5
click at [293, 229] on div "aflição)" at bounding box center [361, 235] width 176 height 32
type input "********"
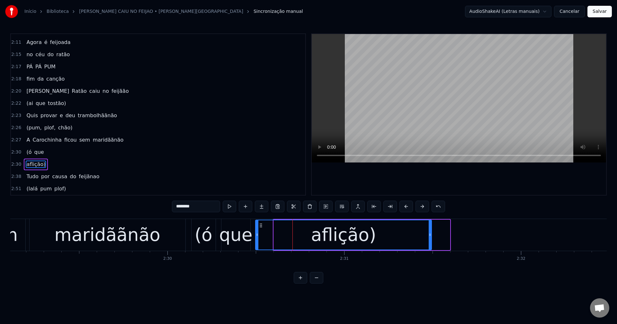
drag, startPoint x: 277, startPoint y: 224, endPoint x: 260, endPoint y: 229, distance: 18.3
click at [260, 229] on div "aflição)" at bounding box center [344, 235] width 176 height 29
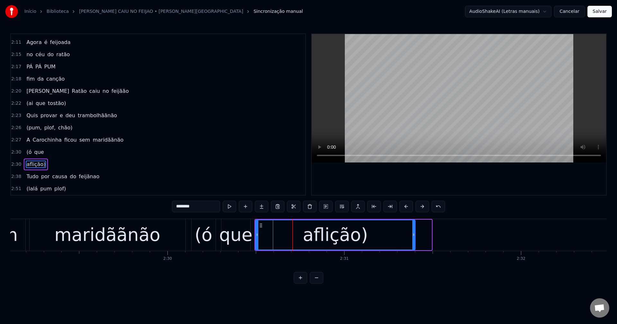
drag, startPoint x: 431, startPoint y: 233, endPoint x: 415, endPoint y: 239, distance: 17.5
click at [415, 239] on div at bounding box center [414, 235] width 3 height 29
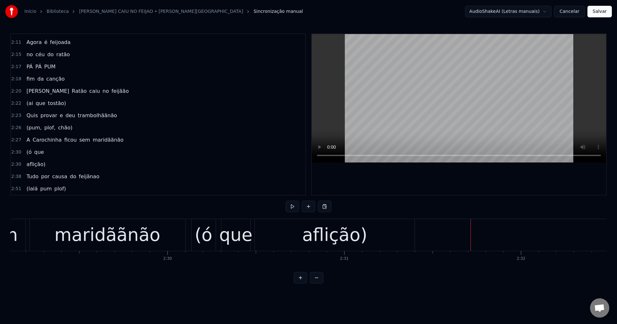
click at [463, 266] on div "Quem quer casar com a Carochinhaaa Ela é fofinhaaaa tem lacinho e moedinhaaa PÁ…" at bounding box center [308, 243] width 597 height 48
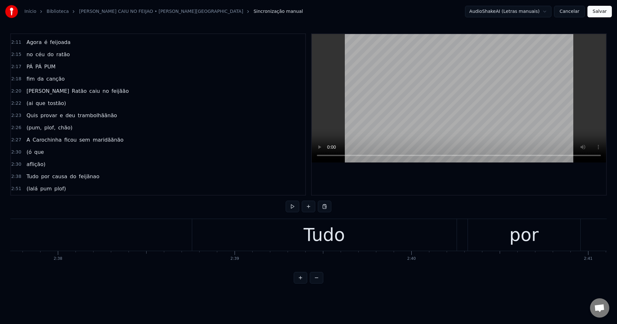
scroll to position [0, 27973]
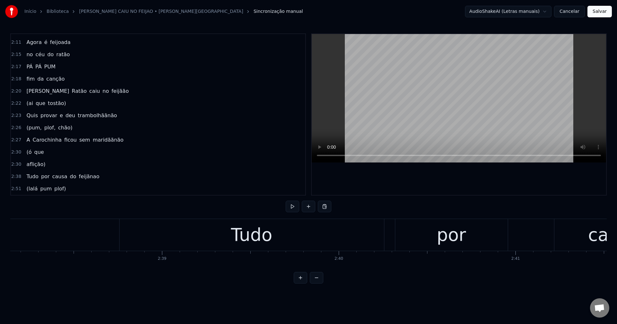
click at [271, 243] on div "Tudo" at bounding box center [251, 235] width 41 height 27
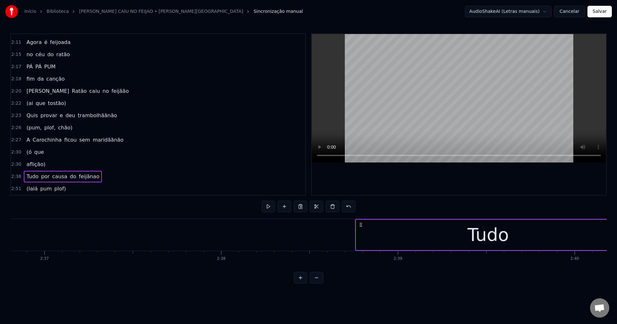
scroll to position [0, 27682]
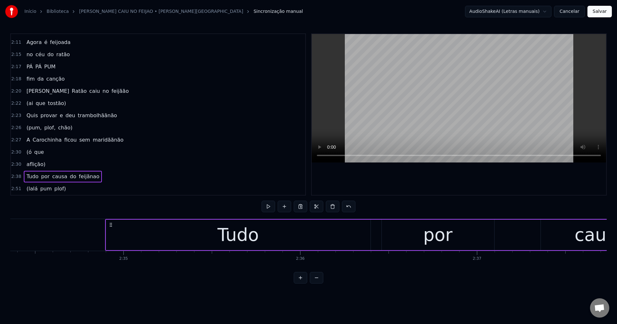
drag, startPoint x: 415, startPoint y: 223, endPoint x: 107, endPoint y: 240, distance: 307.6
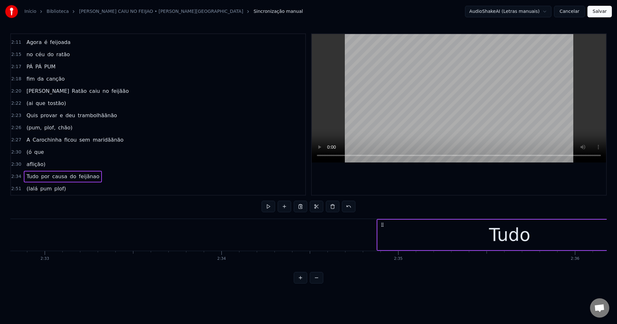
scroll to position [0, 26993]
click at [416, 225] on icon at bounding box center [418, 225] width 5 height 5
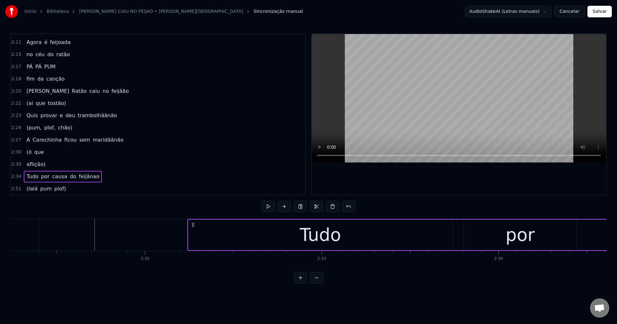
scroll to position [0, 26745]
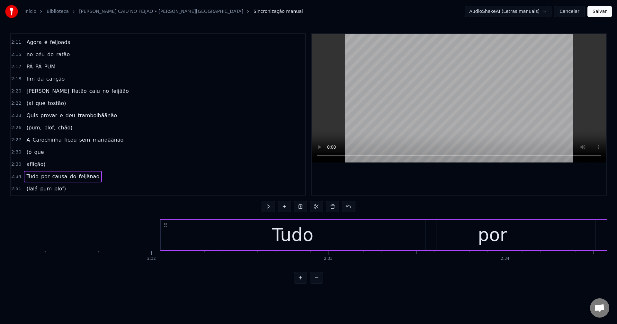
drag, startPoint x: 418, startPoint y: 224, endPoint x: 165, endPoint y: 271, distance: 257.8
click at [165, 267] on div "Quem quer casar com a Carochinhaaa Ela é fofinhaaaa tem lacinho e moedinhaaa PÁ…" at bounding box center [308, 243] width 597 height 48
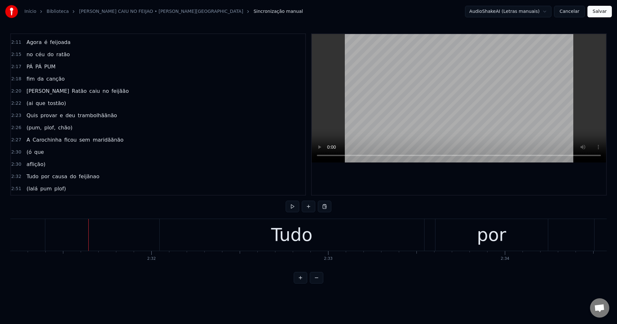
click at [179, 231] on div "Tudo" at bounding box center [292, 235] width 265 height 32
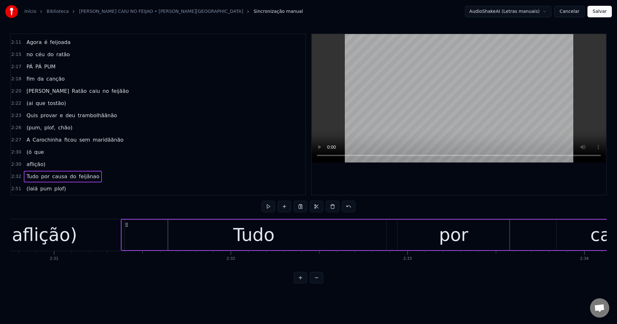
scroll to position [0, 26663]
drag, startPoint x: 166, startPoint y: 224, endPoint x: 137, endPoint y: 247, distance: 37.6
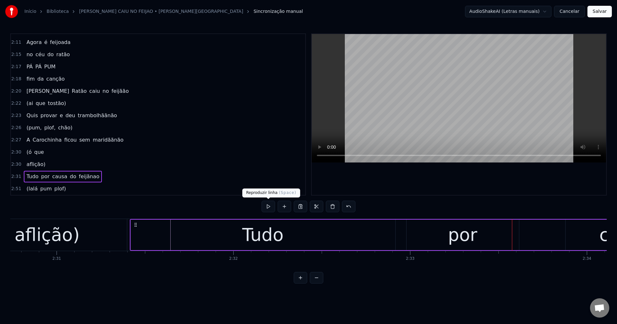
click at [266, 207] on button at bounding box center [269, 207] width 14 height 12
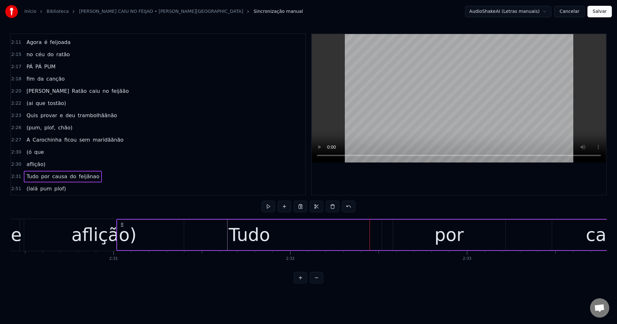
drag, startPoint x: 120, startPoint y: 227, endPoint x: 123, endPoint y: 230, distance: 4.1
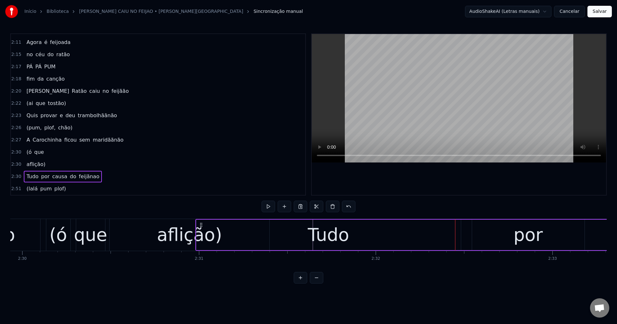
scroll to position [0, 26412]
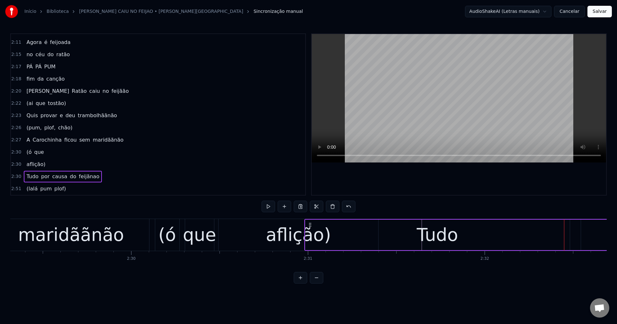
click at [261, 227] on div "aflição)" at bounding box center [299, 235] width 160 height 32
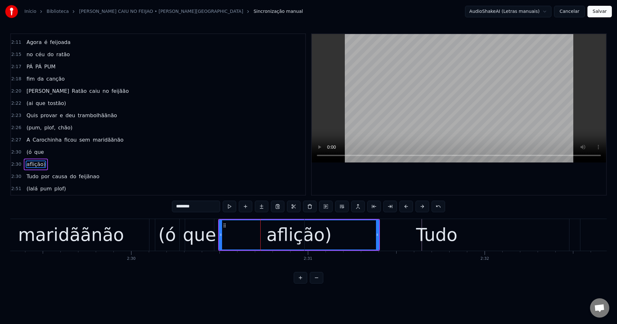
click at [378, 235] on div "Tudo" at bounding box center [437, 235] width 265 height 32
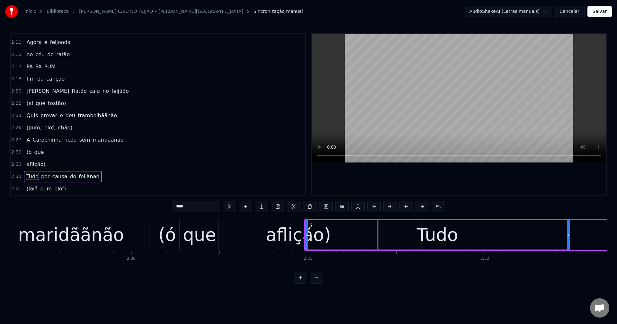
click at [257, 235] on div "aflição)" at bounding box center [299, 235] width 160 height 32
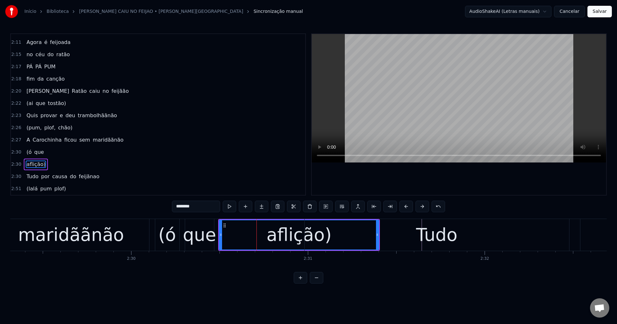
click at [329, 233] on div "Tudo" at bounding box center [437, 235] width 265 height 32
type input "****"
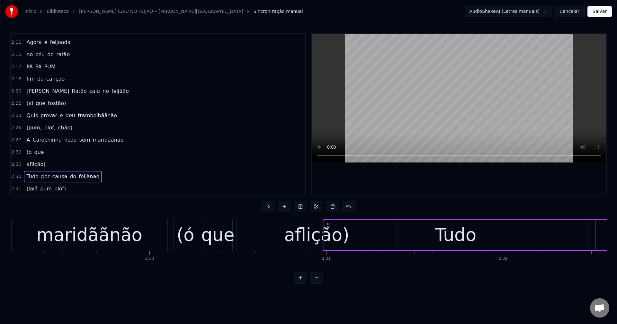
scroll to position [0, 26339]
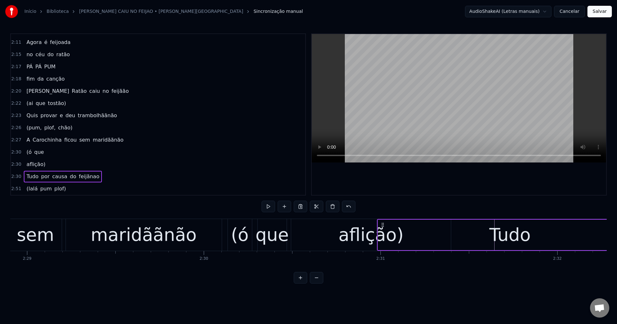
click at [406, 238] on div "Tudo" at bounding box center [510, 235] width 265 height 31
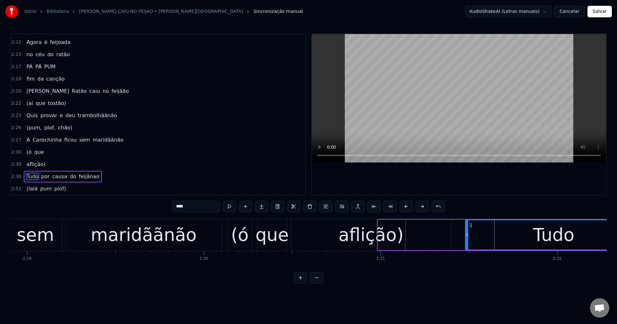
drag, startPoint x: 379, startPoint y: 234, endPoint x: 467, endPoint y: 237, distance: 87.5
click at [463, 237] on icon at bounding box center [467, 235] width 3 height 5
click at [388, 238] on div "aflição)" at bounding box center [371, 235] width 65 height 27
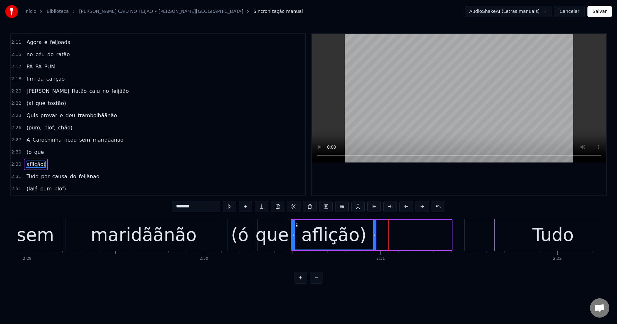
drag, startPoint x: 451, startPoint y: 234, endPoint x: 375, endPoint y: 253, distance: 77.8
click at [375, 253] on div "Quem quer casar com a Carochinhaaa Ela é fofinhaaaa tem lacinho e moedinhaaa PÁ…" at bounding box center [308, 243] width 597 height 48
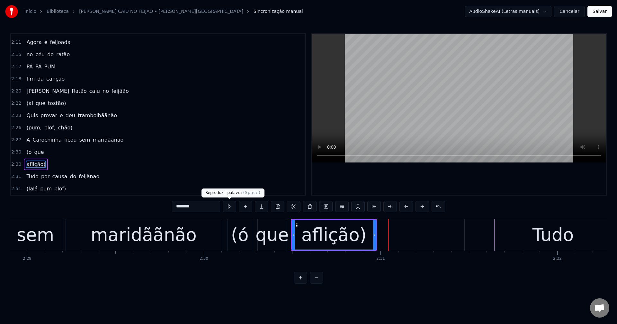
click at [229, 208] on button at bounding box center [230, 207] width 14 height 12
click at [463, 235] on div "Tudo" at bounding box center [553, 235] width 177 height 32
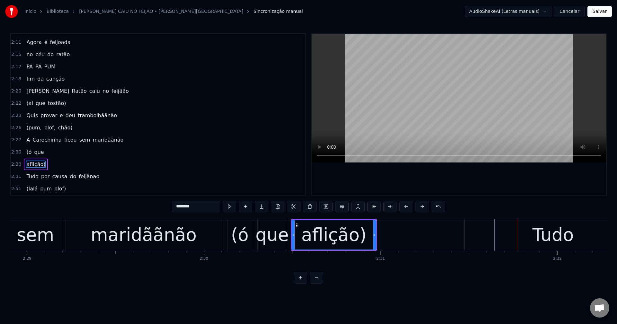
type input "****"
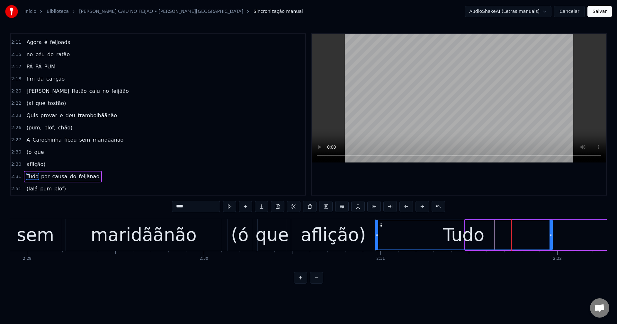
drag, startPoint x: 459, startPoint y: 226, endPoint x: 380, endPoint y: 252, distance: 83.5
click at [380, 252] on div "Quem quer casar com a Carochinhaaa Ela é fofinhaaaa tem lacinho e moedinhaaa PÁ…" at bounding box center [308, 243] width 597 height 48
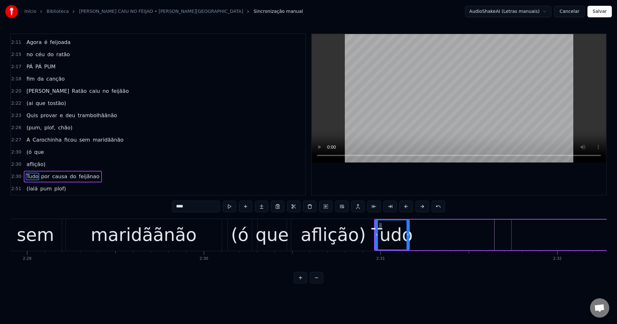
drag, startPoint x: 551, startPoint y: 235, endPoint x: 408, endPoint y: 245, distance: 143.1
click at [408, 245] on div at bounding box center [408, 235] width 3 height 29
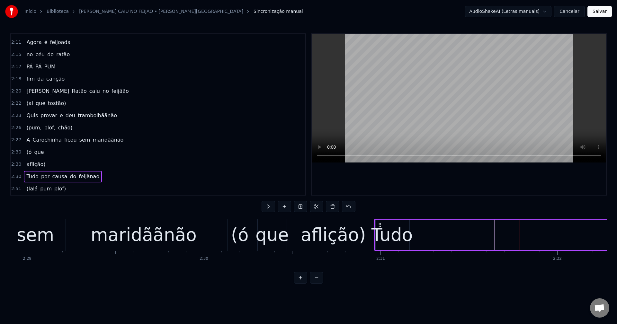
click at [41, 176] on span "por" at bounding box center [46, 176] width 10 height 7
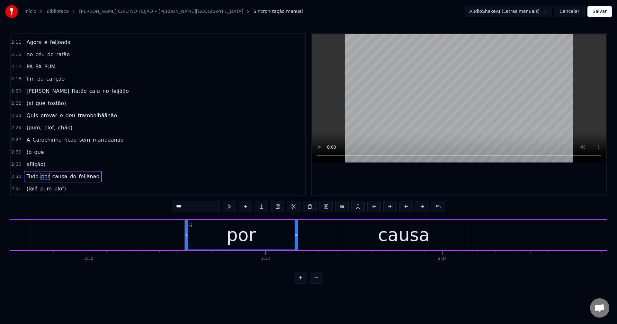
scroll to position [0, 26949]
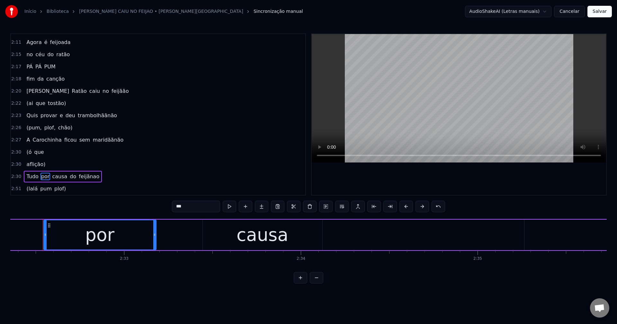
drag, startPoint x: 76, startPoint y: 236, endPoint x: 75, endPoint y: 240, distance: 3.9
click at [76, 237] on div "por" at bounding box center [100, 235] width 112 height 29
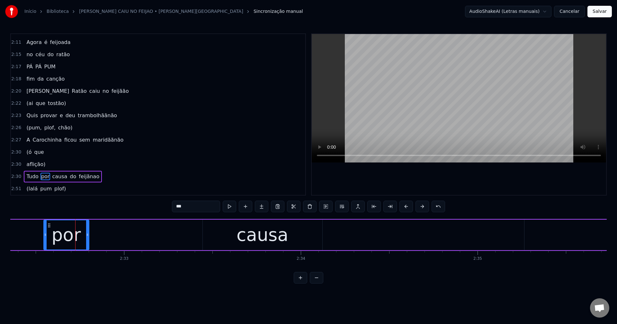
drag, startPoint x: 154, startPoint y: 233, endPoint x: 80, endPoint y: 239, distance: 74.2
click at [86, 239] on div at bounding box center [87, 235] width 3 height 29
click at [221, 237] on div "causa" at bounding box center [263, 235] width 120 height 31
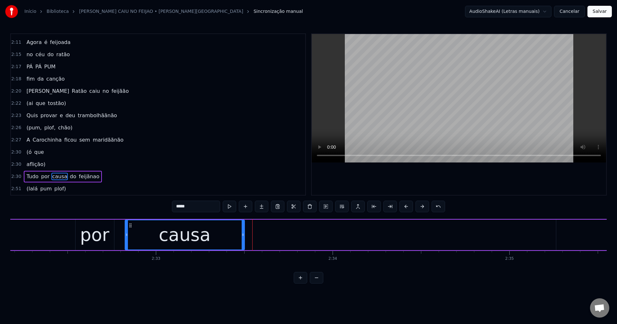
drag, startPoint x: 198, startPoint y: 227, endPoint x: 176, endPoint y: 244, distance: 28.0
click at [129, 239] on div "causa" at bounding box center [184, 235] width 119 height 29
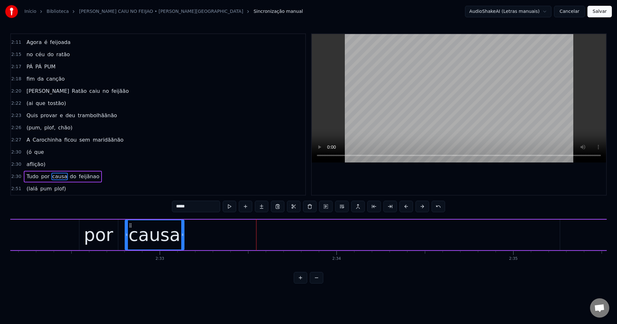
drag, startPoint x: 244, startPoint y: 234, endPoint x: 186, endPoint y: 241, distance: 58.6
click at [181, 241] on div at bounding box center [182, 235] width 3 height 29
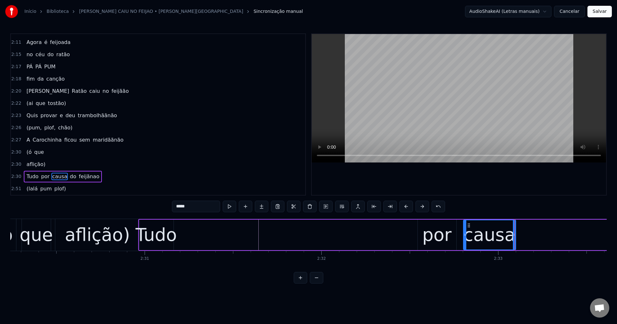
scroll to position [0, 26539]
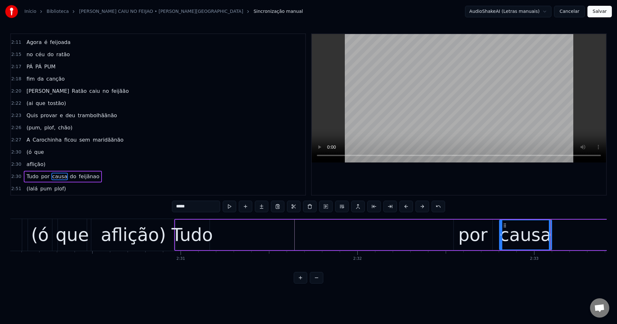
click at [462, 236] on div "por" at bounding box center [473, 235] width 29 height 27
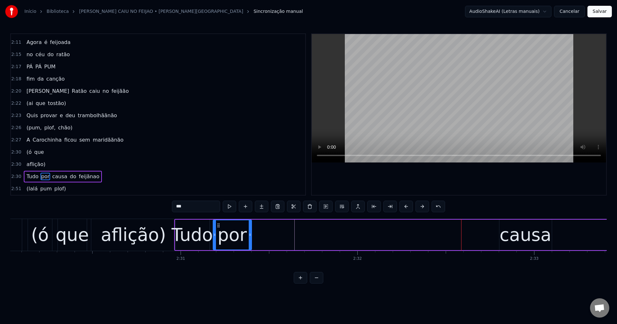
drag, startPoint x: 459, startPoint y: 225, endPoint x: 218, endPoint y: 237, distance: 241.2
click at [218, 237] on div "por" at bounding box center [233, 235] width 38 height 29
click at [463, 236] on div "causa" at bounding box center [526, 235] width 52 height 27
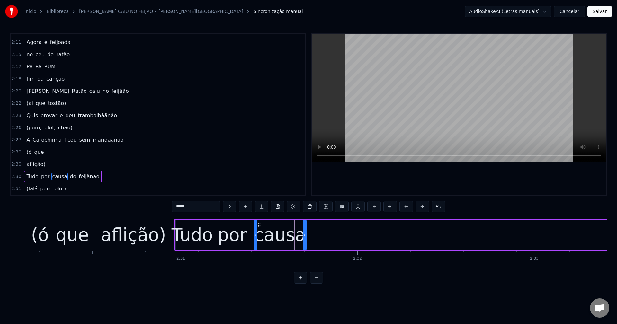
drag, startPoint x: 505, startPoint y: 224, endPoint x: 260, endPoint y: 236, distance: 246.0
click at [260, 236] on div "causa" at bounding box center [280, 235] width 52 height 29
drag, startPoint x: 303, startPoint y: 235, endPoint x: 284, endPoint y: 234, distance: 19.0
click at [284, 234] on icon at bounding box center [284, 235] width 3 height 5
click at [192, 233] on div "Tudo" at bounding box center [192, 235] width 41 height 27
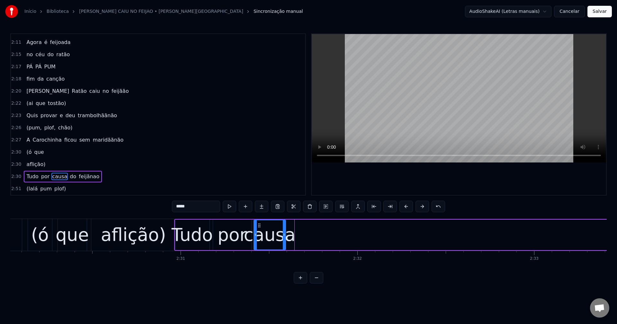
type input "****"
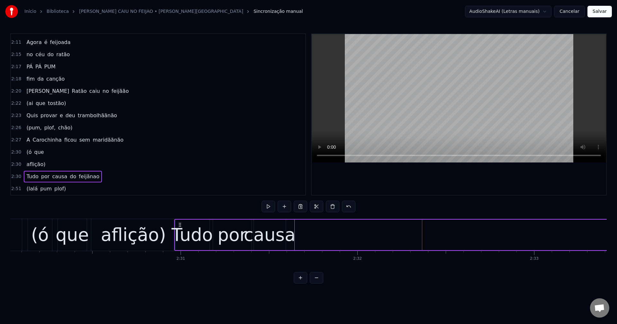
click at [277, 234] on div "causa" at bounding box center [270, 235] width 52 height 27
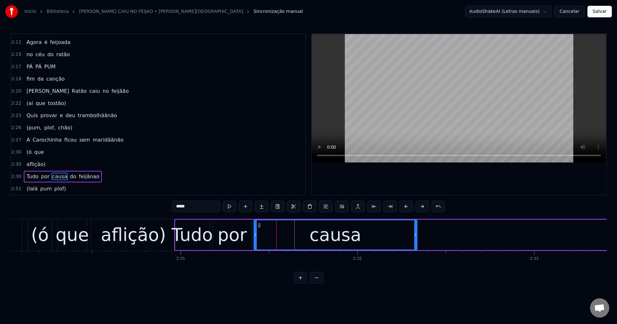
drag, startPoint x: 284, startPoint y: 233, endPoint x: 416, endPoint y: 237, distance: 131.6
click at [416, 237] on icon at bounding box center [416, 235] width 3 height 5
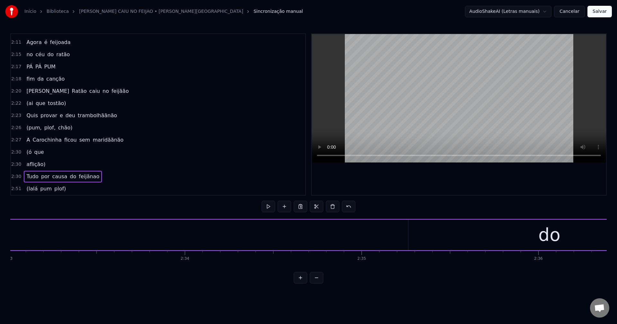
scroll to position [0, 27029]
click at [463, 237] on div "do" at bounding box center [586, 235] width 22 height 27
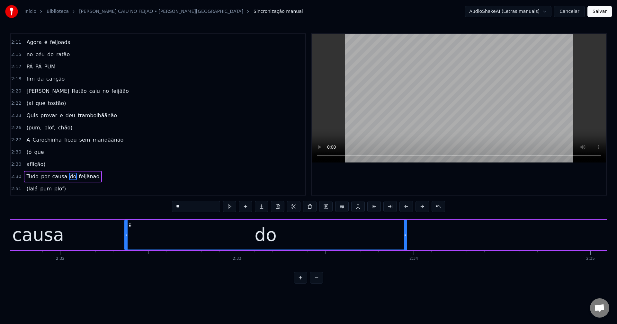
scroll to position [0, 26835]
drag, startPoint x: 270, startPoint y: 226, endPoint x: 132, endPoint y: 271, distance: 145.4
click at [132, 267] on div "Quem quer casar com a Carochinhaaa Ela é fofinhaaaa tem lacinho e moedinhaaa PÁ…" at bounding box center [308, 243] width 597 height 48
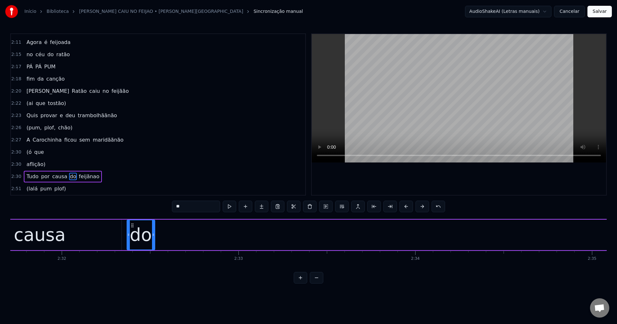
drag, startPoint x: 407, startPoint y: 235, endPoint x: 152, endPoint y: 239, distance: 254.4
click at [152, 240] on div at bounding box center [153, 235] width 3 height 29
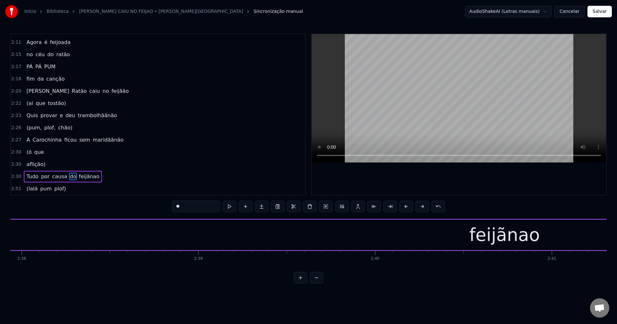
scroll to position [0, 27973]
click at [463, 243] on div "feijãnao" at bounding box center [468, 235] width 71 height 27
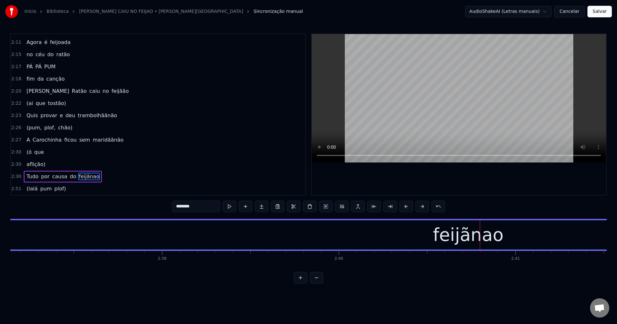
click at [449, 239] on div "feijãnao" at bounding box center [468, 235] width 71 height 27
click at [437, 241] on div "feijãnao" at bounding box center [468, 235] width 1035 height 29
drag, startPoint x: 197, startPoint y: 206, endPoint x: 144, endPoint y: 206, distance: 53.4
click at [144, 206] on div "0:00 Quem quer casar 0:01 com a Carochinhaaa 0:04 Ela é fofinhaaaa 0:07 tem lac…" at bounding box center [308, 158] width 597 height 251
click at [69, 177] on span "do" at bounding box center [73, 176] width 8 height 7
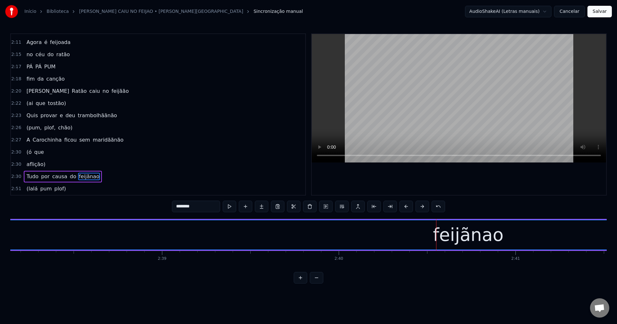
type input "**"
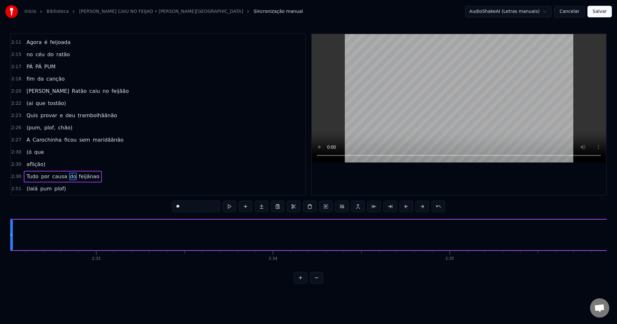
scroll to position [0, 26918]
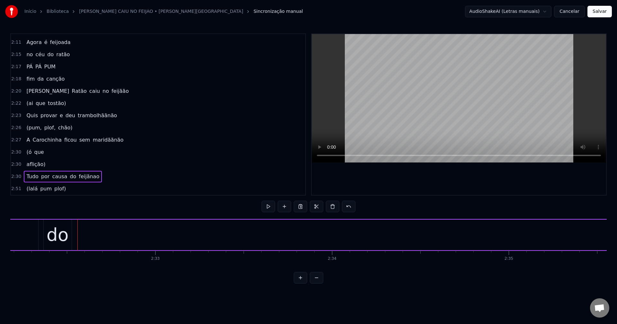
click at [284, 203] on button at bounding box center [285, 207] width 14 height 12
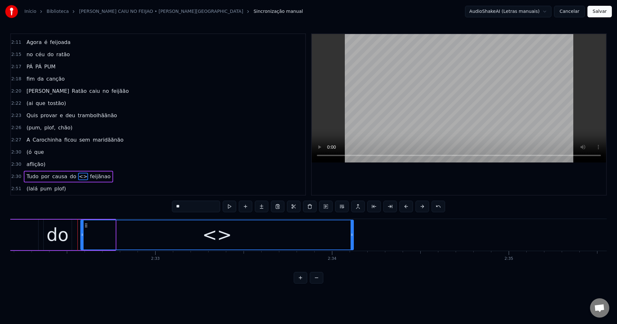
drag, startPoint x: 114, startPoint y: 235, endPoint x: 352, endPoint y: 238, distance: 238.3
click at [352, 238] on div at bounding box center [352, 235] width 3 height 29
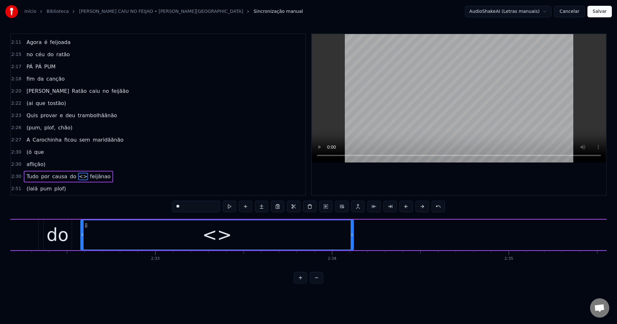
drag, startPoint x: 202, startPoint y: 203, endPoint x: 129, endPoint y: 219, distance: 74.0
click at [133, 218] on div "0:00 Quem quer casar 0:01 com a Carochinhaaa 0:04 Ela é fofinhaaaa 0:07 tem lac…" at bounding box center [308, 158] width 597 height 251
paste input "******"
type input "********"
drag, startPoint x: 125, startPoint y: 239, endPoint x: 130, endPoint y: 235, distance: 6.1
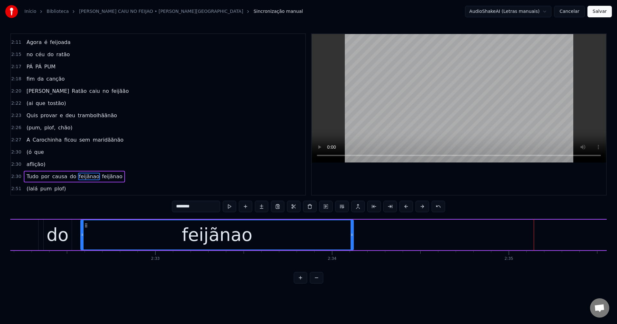
click at [125, 238] on div "feijãnao" at bounding box center [217, 235] width 272 height 29
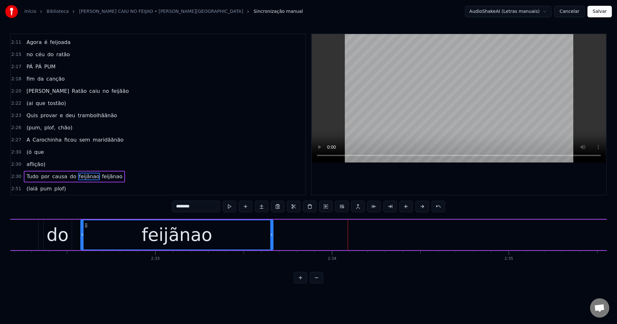
drag, startPoint x: 353, startPoint y: 233, endPoint x: 272, endPoint y: 239, distance: 80.6
click at [272, 239] on div at bounding box center [271, 235] width 3 height 29
click at [106, 175] on span "feijãnao" at bounding box center [112, 176] width 22 height 7
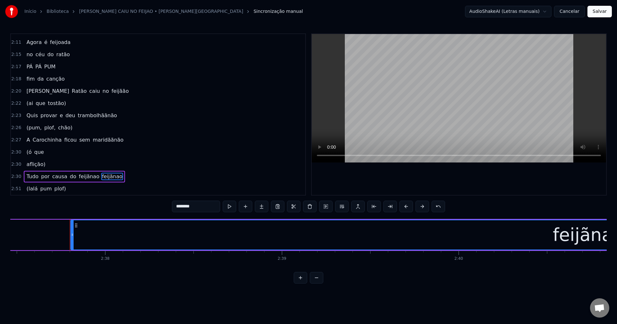
scroll to position [0, 27880]
click at [50, 226] on icon at bounding box center [49, 225] width 5 height 5
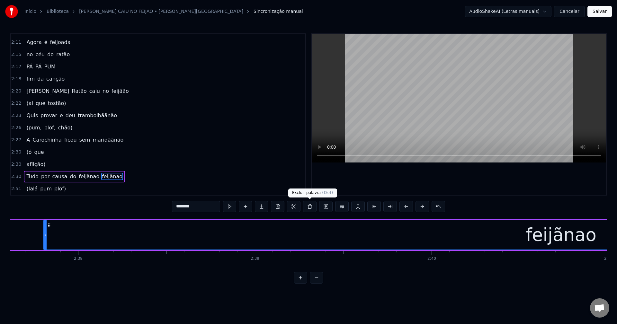
click at [308, 207] on button at bounding box center [310, 207] width 14 height 12
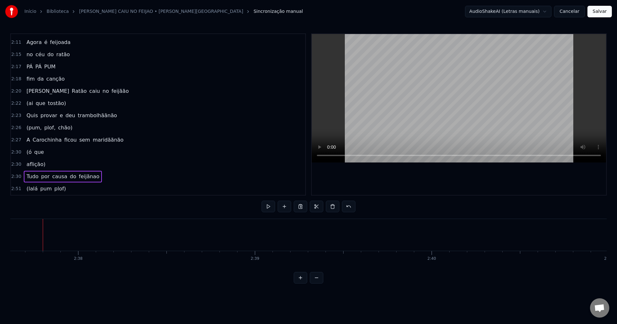
click at [31, 191] on span "(lalá" at bounding box center [32, 188] width 13 height 7
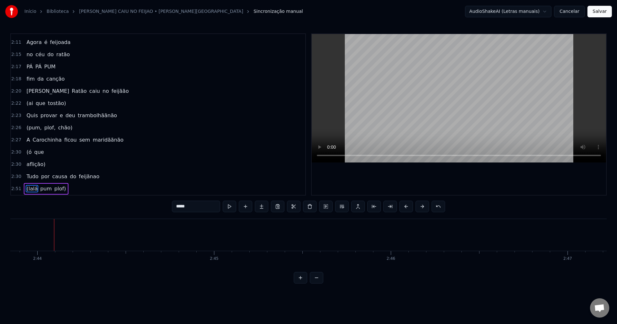
scroll to position [0, 28993]
click at [30, 190] on span "(lalá" at bounding box center [32, 188] width 13 height 7
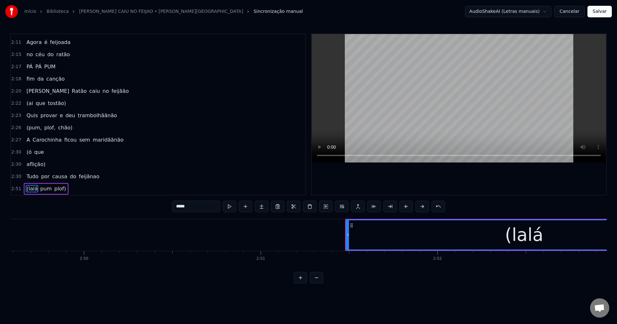
scroll to position [0, 30299]
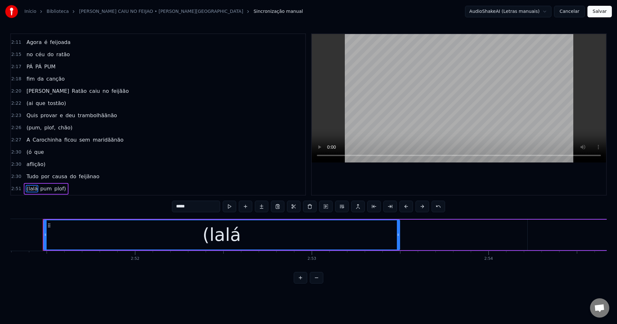
click at [238, 235] on div "(lalá" at bounding box center [222, 235] width 356 height 29
drag, startPoint x: 186, startPoint y: 204, endPoint x: 139, endPoint y: 202, distance: 47.0
click at [140, 202] on div "0:00 Quem quer casar 0:01 com a Carochinhaaa 0:04 Ela é fofinhaaaa 0:07 tem lac…" at bounding box center [308, 158] width 597 height 251
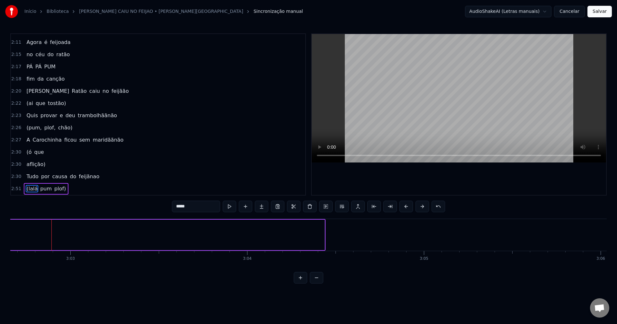
scroll to position [0, 32318]
click at [82, 181] on div "Tudo por causa do feijãnao" at bounding box center [63, 177] width 78 height 12
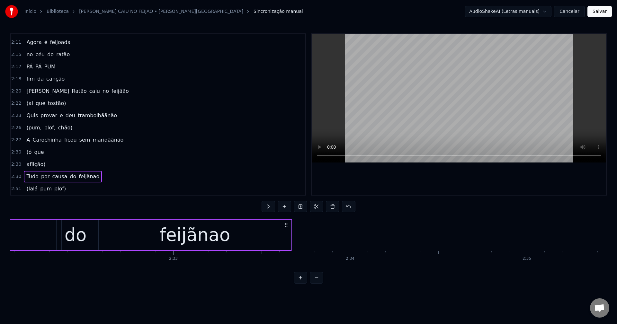
scroll to position [0, 26670]
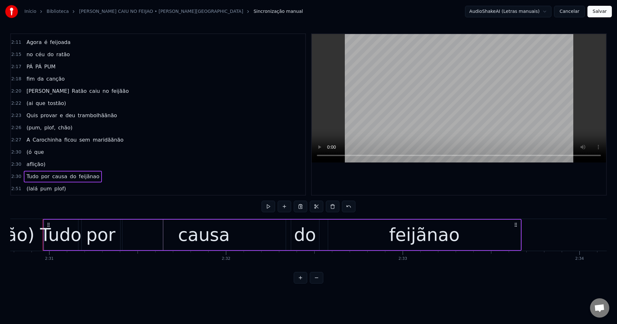
click at [374, 234] on div "feijãnao" at bounding box center [424, 235] width 193 height 31
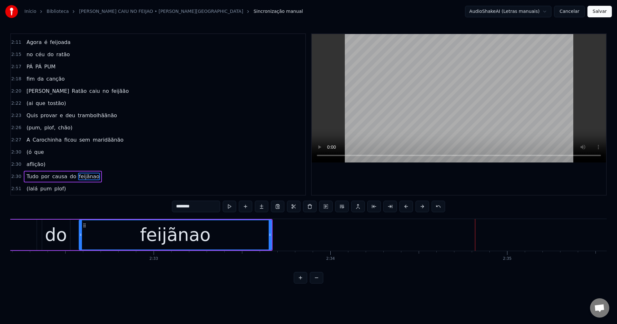
scroll to position [0, 26938]
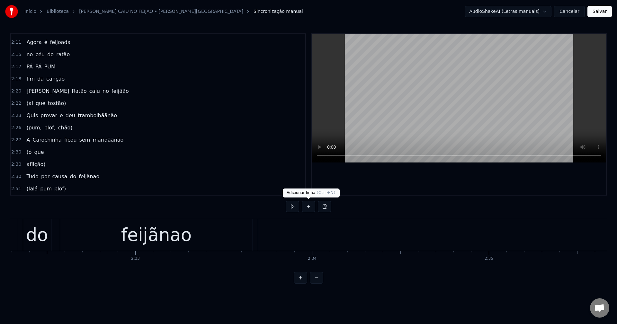
click at [307, 206] on button at bounding box center [309, 207] width 14 height 12
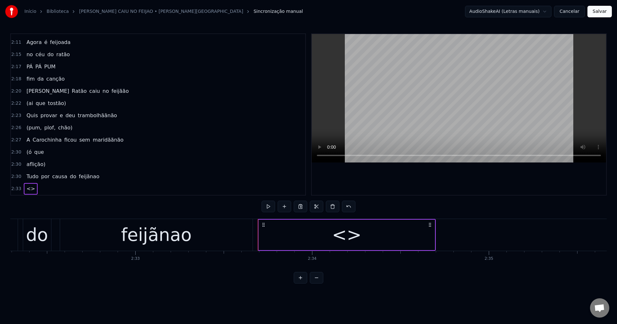
click at [295, 236] on div "<>" at bounding box center [347, 235] width 176 height 31
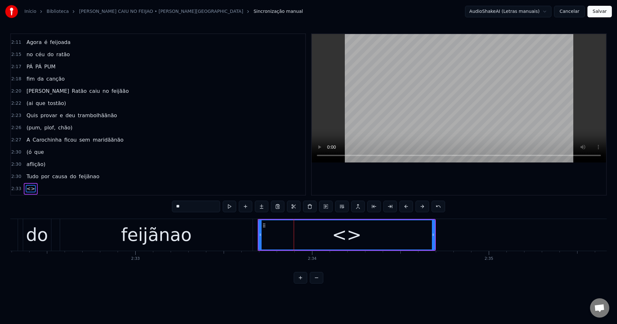
scroll to position [951, 0]
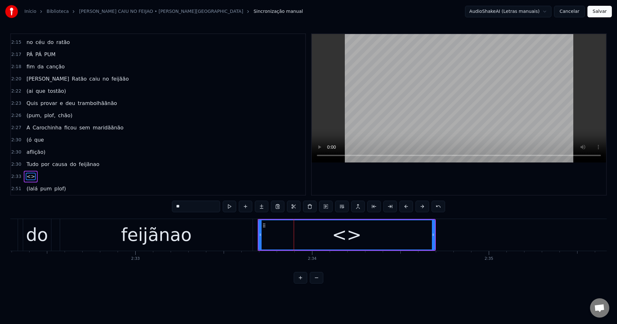
drag, startPoint x: 204, startPoint y: 207, endPoint x: 158, endPoint y: 207, distance: 46.3
click at [162, 207] on div "0:00 Quem quer casar 0:01 com a Carochinhaaa 0:04 Ela é fofinhaaaa 0:07 tem lac…" at bounding box center [308, 158] width 597 height 251
paste input "***"
type input "*****"
click at [463, 13] on button "Salvar" at bounding box center [600, 12] width 24 height 12
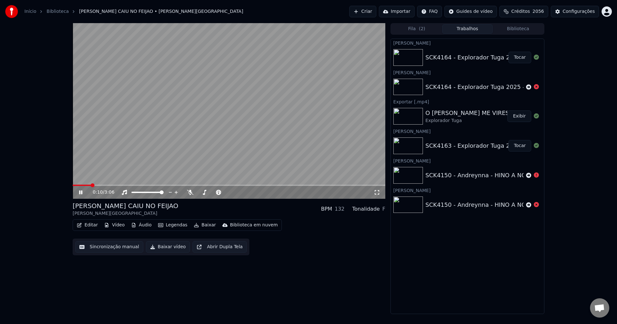
click at [267, 134] on video at bounding box center [229, 111] width 313 height 176
click at [463, 149] on button "Tocar" at bounding box center [520, 146] width 23 height 12
click at [171, 104] on video at bounding box center [229, 111] width 313 height 176
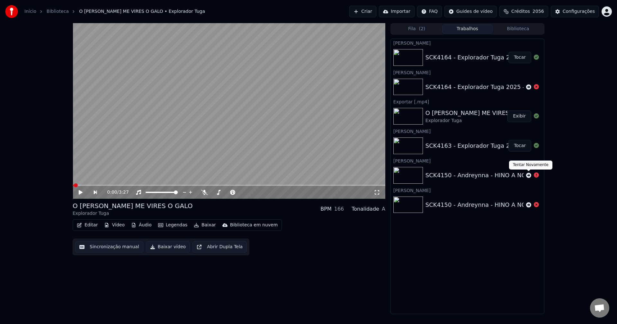
click at [463, 178] on icon at bounding box center [528, 175] width 5 height 5
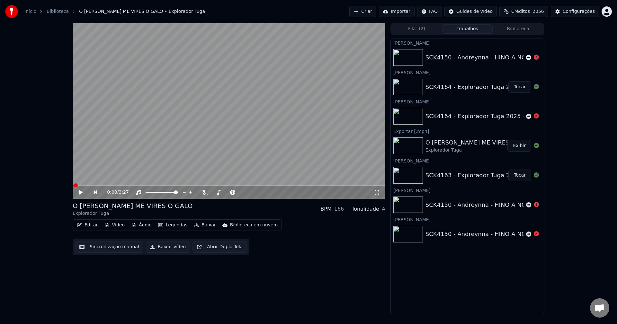
click at [463, 91] on button "Tocar" at bounding box center [520, 87] width 23 height 12
click at [100, 245] on button "Sincronização manual" at bounding box center [109, 248] width 68 height 12
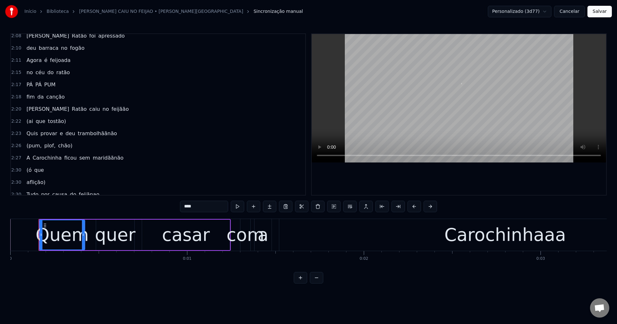
scroll to position [951, 0]
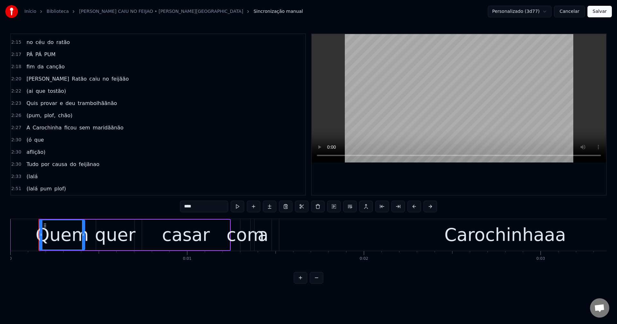
click at [42, 189] on span "pum" at bounding box center [46, 188] width 13 height 7
type input "***"
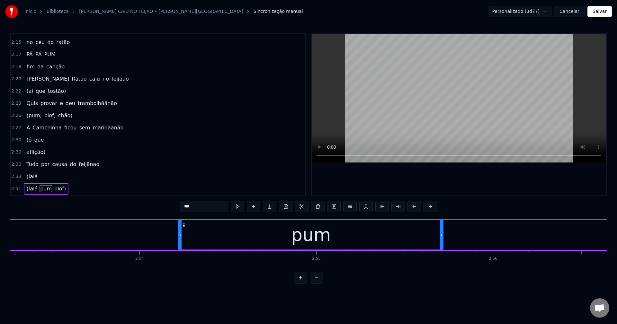
scroll to position [0, 30784]
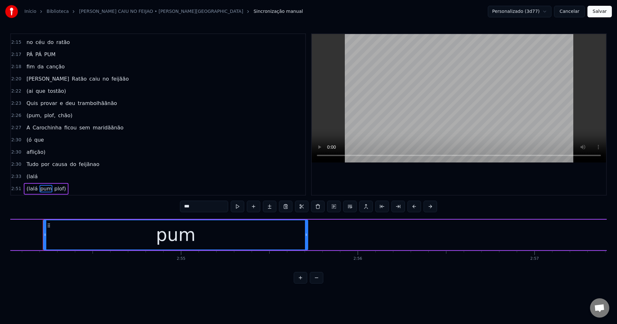
drag, startPoint x: 204, startPoint y: 204, endPoint x: 150, endPoint y: 209, distance: 54.6
click at [150, 209] on div "0:00 Quem quer casar 0:01 com a Carochinhaaa 0:04 Ela é fofinhaaaa 0:07 tem lac…" at bounding box center [308, 158] width 597 height 251
click at [27, 172] on div "(lalá" at bounding box center [32, 177] width 16 height 12
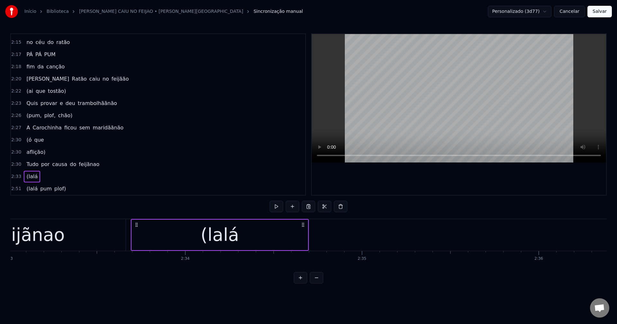
scroll to position [0, 26920]
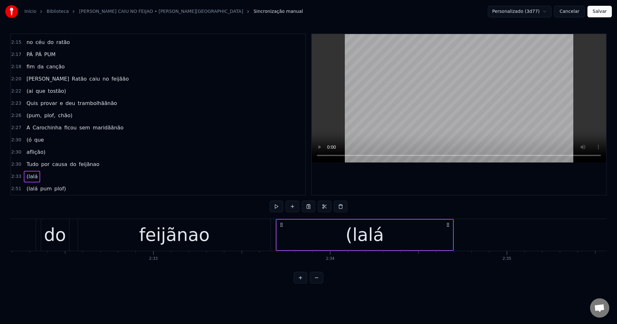
click at [239, 238] on div "feijãnao" at bounding box center [174, 235] width 193 height 32
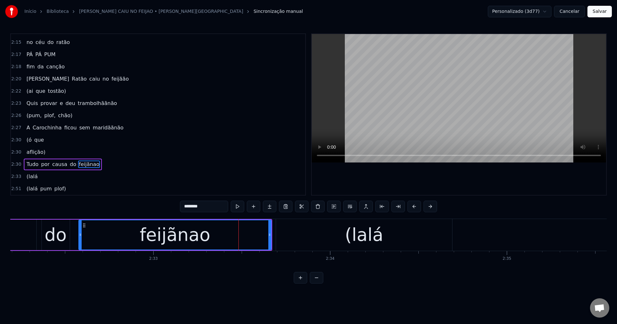
click at [210, 237] on div "feijãnao" at bounding box center [175, 235] width 192 height 29
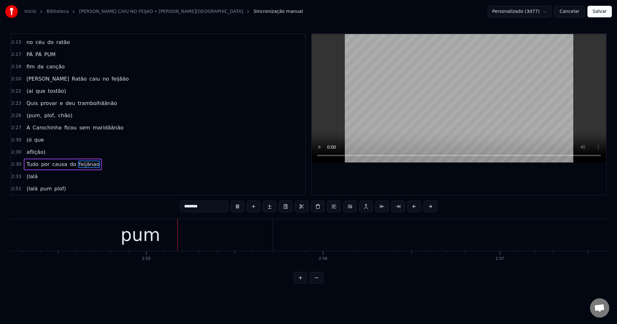
scroll to position [0, 30830]
click at [463, 10] on button "Salvar" at bounding box center [600, 12] width 24 height 12
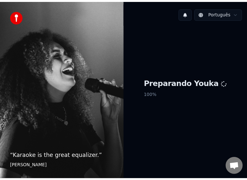
scroll to position [538, 0]
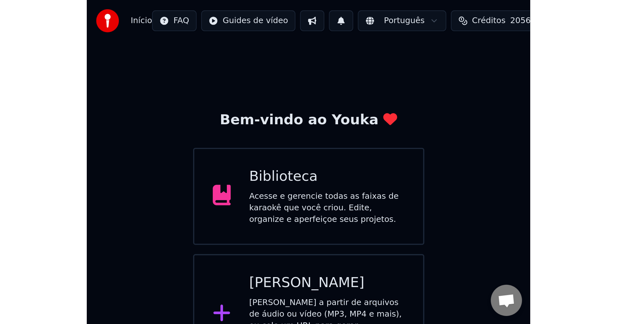
scroll to position [561, 0]
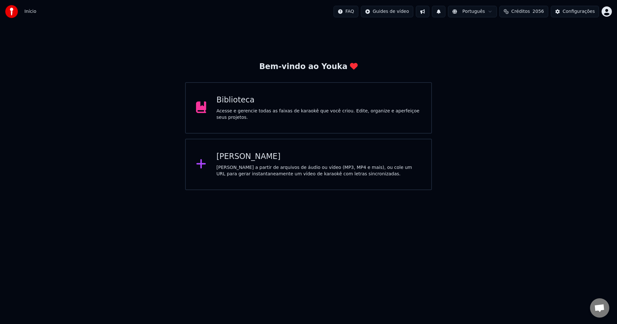
click at [297, 94] on div "Biblioteca Acesse e gerencie todas as faixas de karaokê que você criou. Edite, …" at bounding box center [308, 107] width 247 height 51
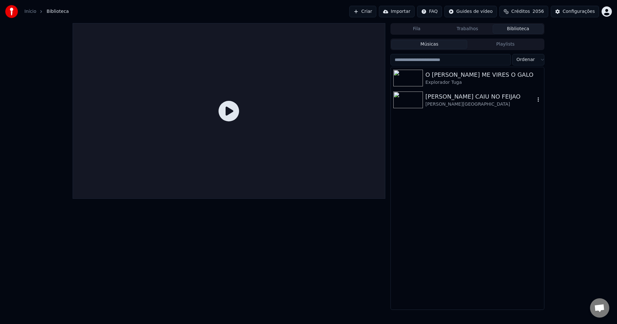
click at [428, 105] on div "[PERSON_NAME][GEOGRAPHIC_DATA]" at bounding box center [481, 104] width 110 height 6
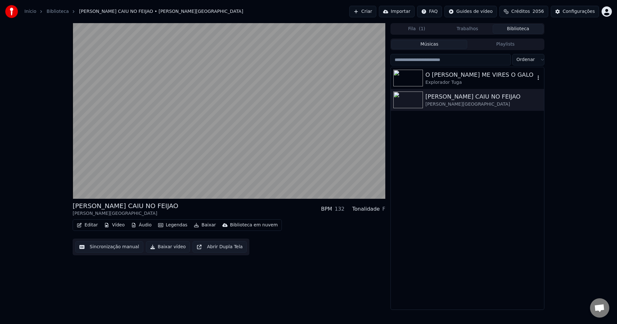
click at [429, 84] on div "Explorador Tuga" at bounding box center [481, 82] width 110 height 6
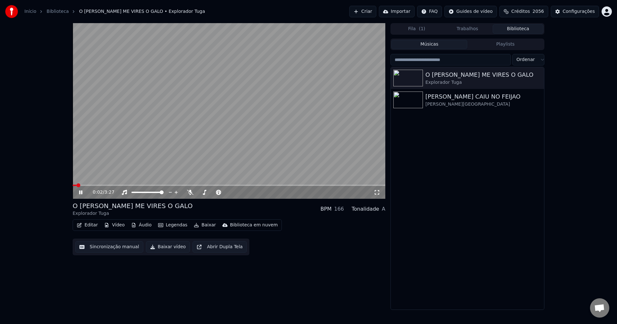
click at [88, 225] on button "Editar" at bounding box center [87, 225] width 26 height 9
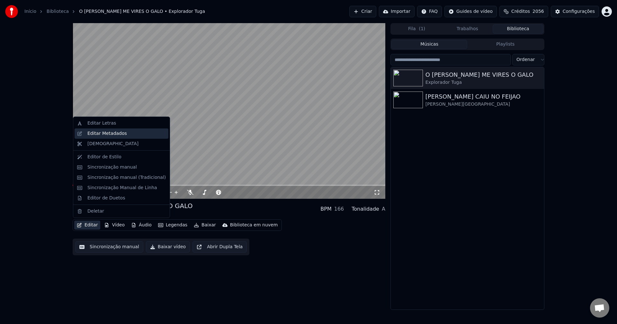
click at [118, 136] on div "Editar Metadados" at bounding box center [107, 134] width 40 height 6
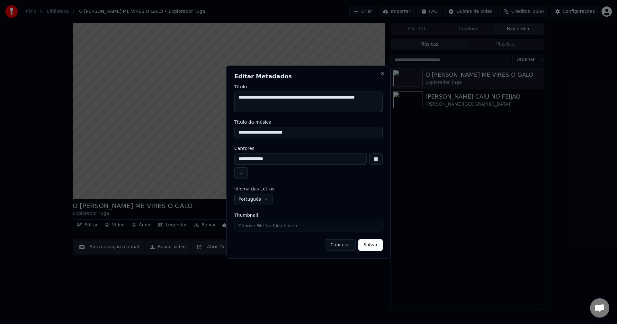
click at [279, 228] on input "Thumbnail" at bounding box center [308, 226] width 149 height 12
type input "**********"
click at [369, 245] on button "Salvar" at bounding box center [371, 246] width 24 height 12
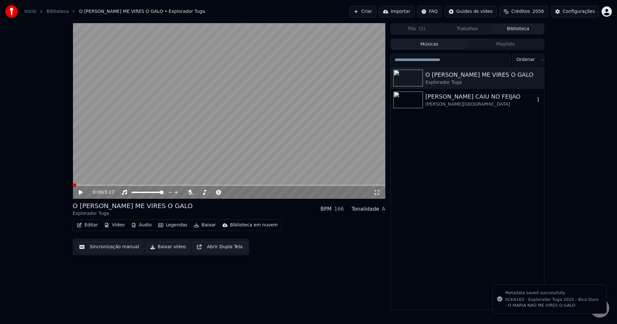
click at [414, 102] on img at bounding box center [409, 100] width 30 height 17
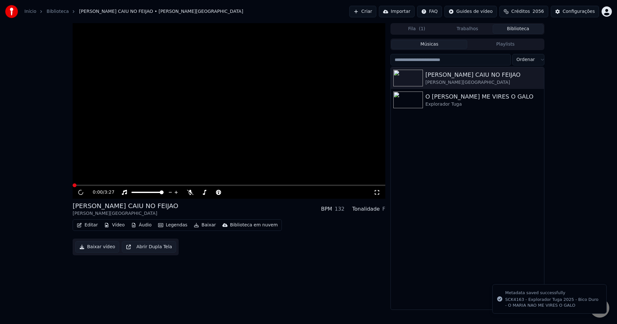
click at [93, 226] on button "Editar" at bounding box center [87, 225] width 26 height 9
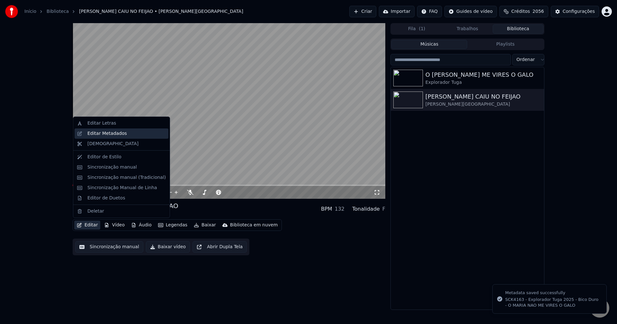
click at [118, 134] on div "Editar Metadados" at bounding box center [107, 134] width 40 height 6
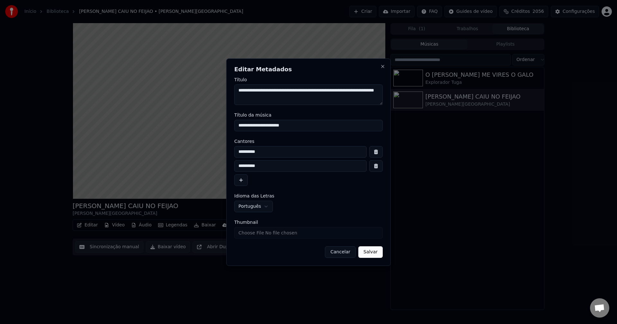
click at [294, 233] on input "Thumbnail" at bounding box center [308, 233] width 149 height 12
type input "**********"
click at [372, 253] on button "Salvar" at bounding box center [371, 253] width 24 height 12
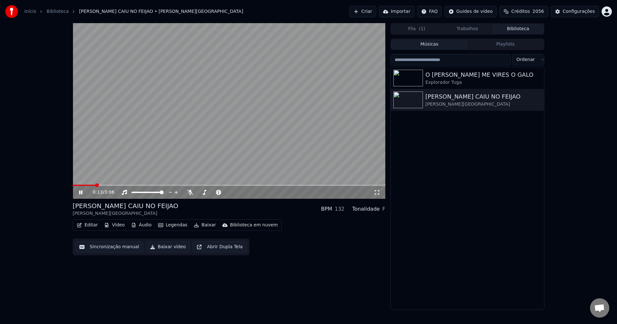
click at [218, 158] on video at bounding box center [229, 111] width 313 height 176
click at [453, 95] on div "[PERSON_NAME] CAIU NO FEIJAO" at bounding box center [481, 96] width 110 height 9
click at [108, 248] on button "Sincronização manual" at bounding box center [109, 248] width 68 height 12
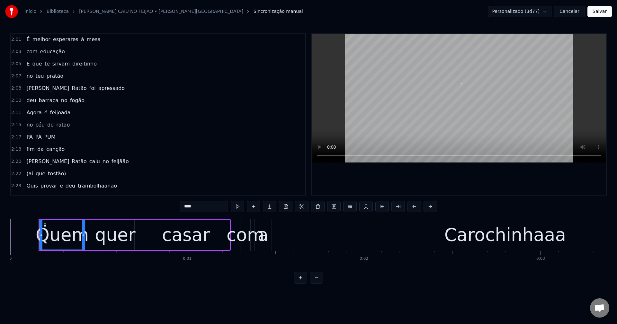
scroll to position [951, 0]
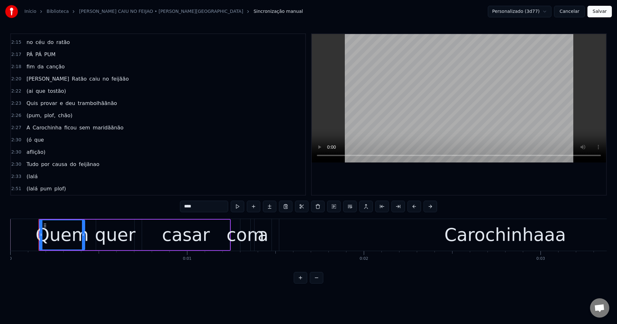
click at [41, 188] on span "pum" at bounding box center [46, 188] width 13 height 7
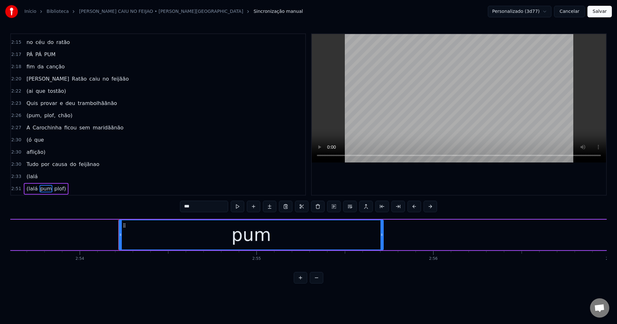
scroll to position [0, 30784]
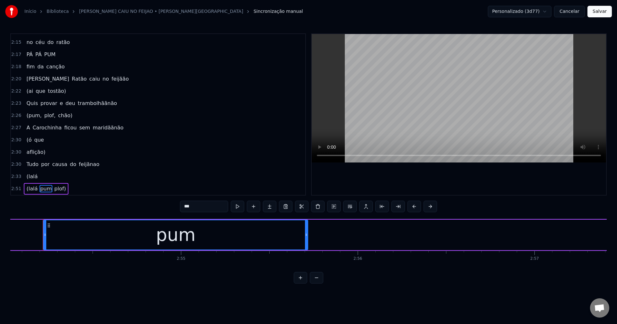
drag, startPoint x: 201, startPoint y: 207, endPoint x: 179, endPoint y: 211, distance: 22.5
click at [179, 211] on div "0:00 Quem quer casar 0:01 com a Carochinhaaa 0:04 Ela é fofinhaaaa 0:07 tem lac…" at bounding box center [308, 158] width 597 height 251
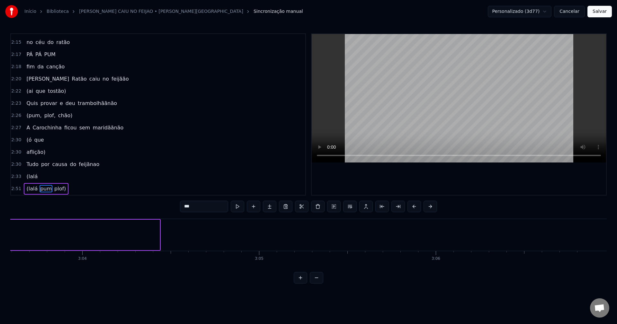
scroll to position [0, 32475]
click at [28, 178] on span "(lalá" at bounding box center [32, 176] width 13 height 7
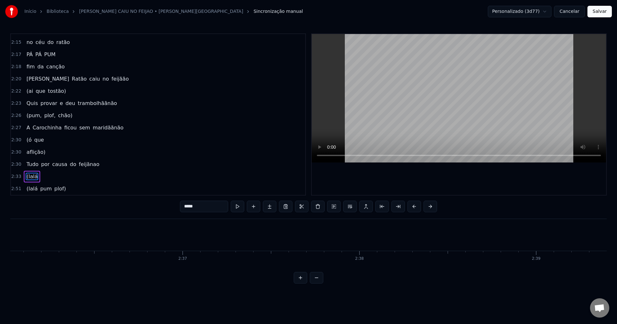
click at [41, 190] on span "pum" at bounding box center [46, 188] width 13 height 7
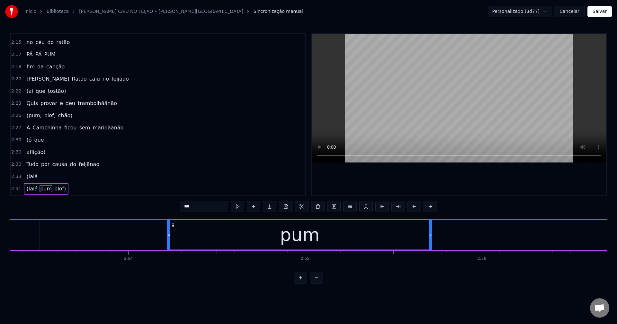
drag, startPoint x: 200, startPoint y: 207, endPoint x: 97, endPoint y: 207, distance: 102.9
click at [97, 207] on div "0:00 Quem quer casar 0:01 com a Carochinhaaa 0:04 Ela é fofinhaaaa 0:07 tem lac…" at bounding box center [308, 158] width 597 height 251
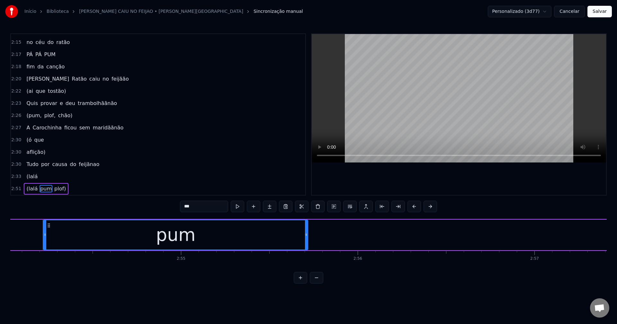
click at [27, 178] on span "(lalá" at bounding box center [32, 176] width 13 height 7
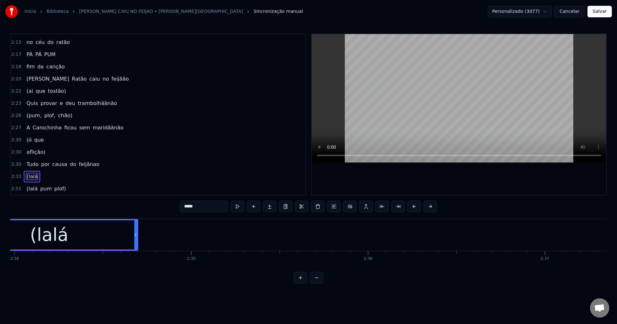
scroll to position [0, 27153]
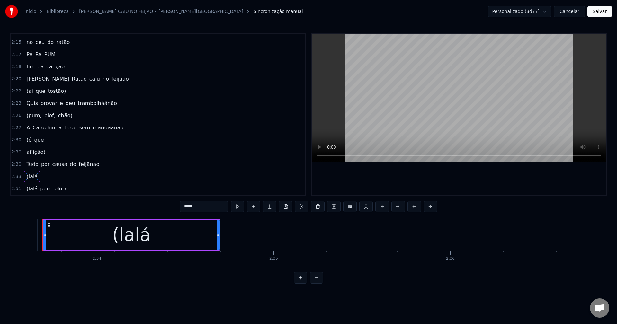
click at [160, 233] on div "(lalá" at bounding box center [132, 235] width 176 height 29
click at [78, 232] on div "(lalá" at bounding box center [132, 235] width 176 height 29
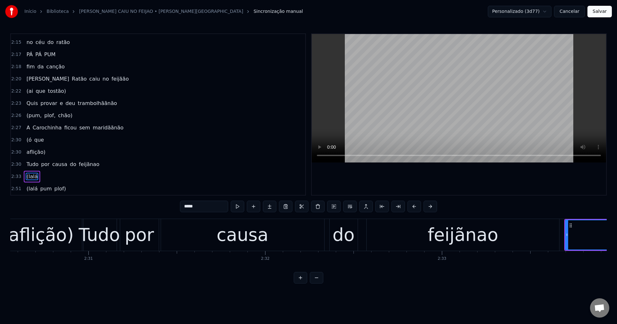
click at [437, 233] on div "feijãnao" at bounding box center [463, 235] width 71 height 27
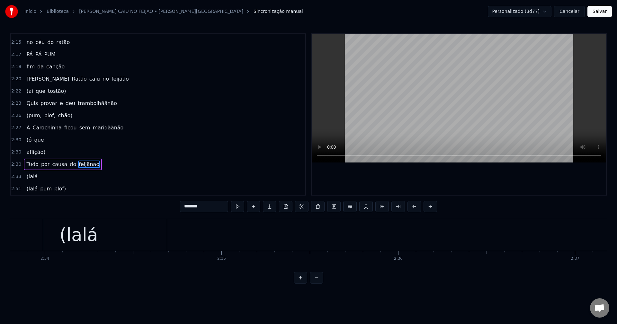
scroll to position [0, 27206]
click at [149, 236] on div "(lalá" at bounding box center [78, 235] width 176 height 32
type input "*****"
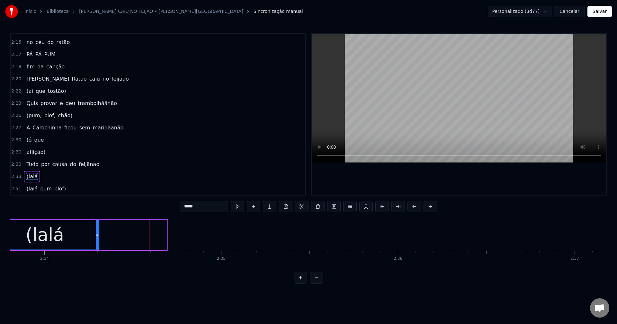
drag, startPoint x: 166, startPoint y: 234, endPoint x: 98, endPoint y: 254, distance: 71.3
click at [98, 254] on div "Quem quer casar com a Carochinhaaa Ela é fofinhaaaa tem lacinho e moedinhaaa PÁ…" at bounding box center [308, 243] width 597 height 48
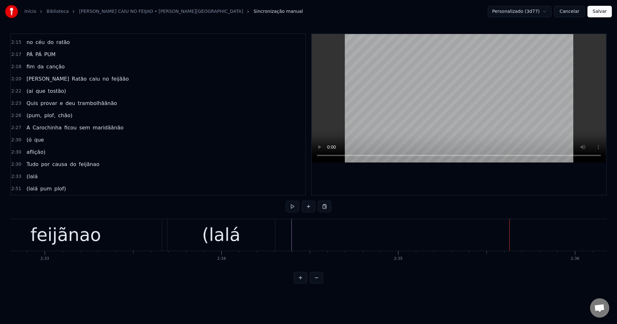
scroll to position [0, 26902]
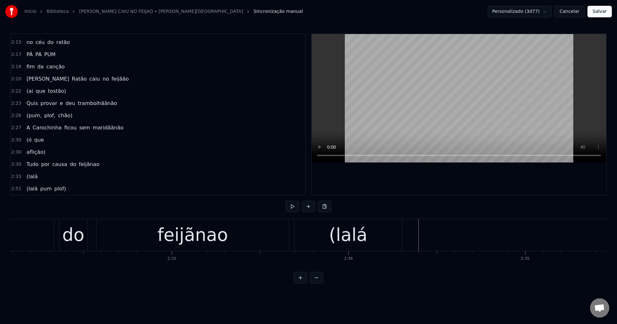
click at [342, 233] on div "(lalá" at bounding box center [348, 235] width 38 height 27
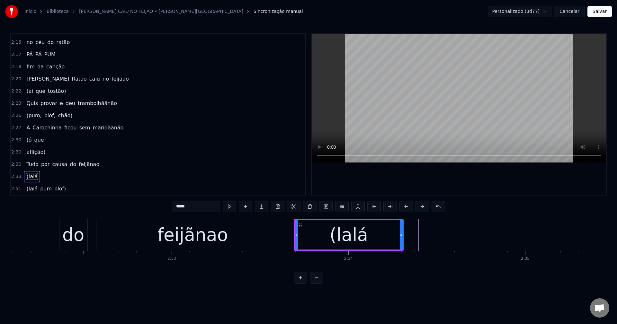
click at [257, 233] on div "feijãnao" at bounding box center [192, 235] width 193 height 32
type input "********"
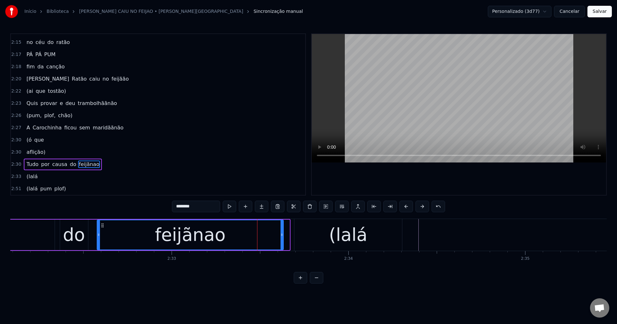
drag, startPoint x: 288, startPoint y: 234, endPoint x: 280, endPoint y: 225, distance: 11.6
click at [281, 233] on icon at bounding box center [282, 235] width 3 height 5
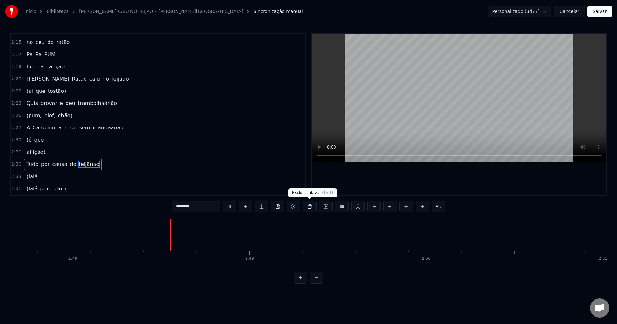
scroll to position [0, 29682]
click at [463, 12] on button "Cancelar" at bounding box center [569, 12] width 31 height 12
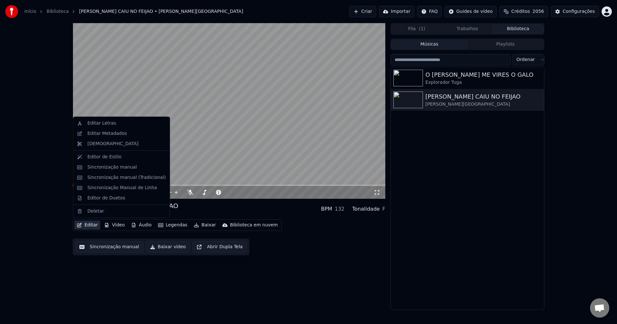
click at [91, 225] on button "Editar" at bounding box center [87, 225] width 26 height 9
click at [102, 125] on div "Editar Letras" at bounding box center [101, 123] width 29 height 6
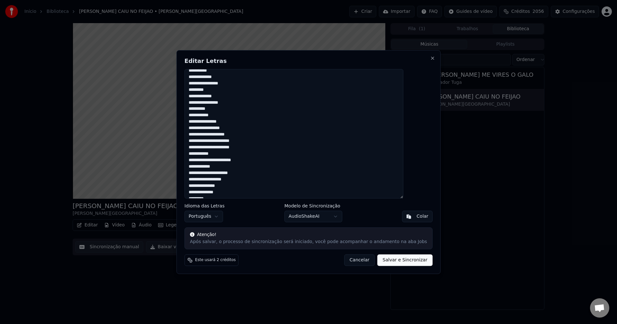
scroll to position [448, 0]
click at [236, 192] on textarea at bounding box center [294, 134] width 219 height 130
paste textarea "**********"
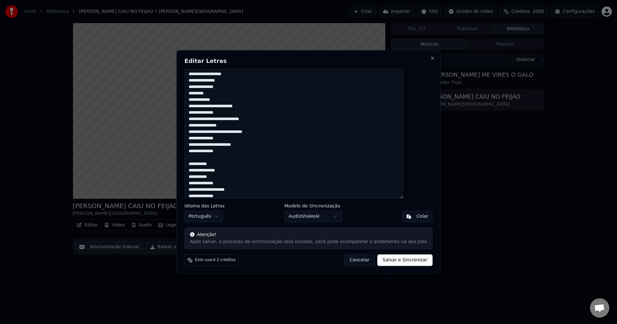
scroll to position [465, 0]
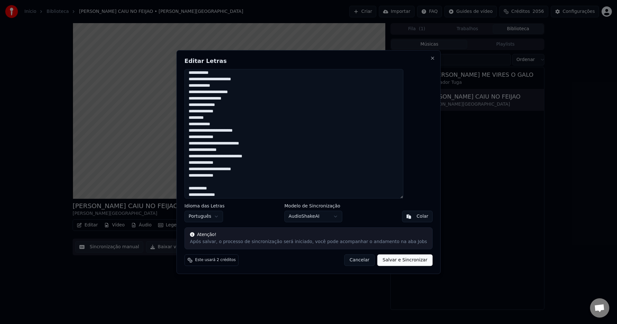
type textarea "**********"
click at [399, 260] on button "Salvar e Sincronizar" at bounding box center [405, 261] width 55 height 12
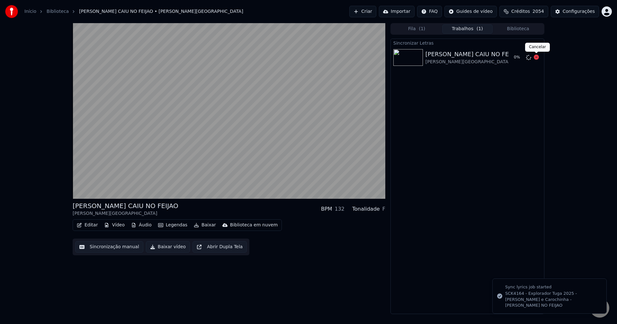
click at [463, 59] on icon at bounding box center [536, 57] width 5 height 5
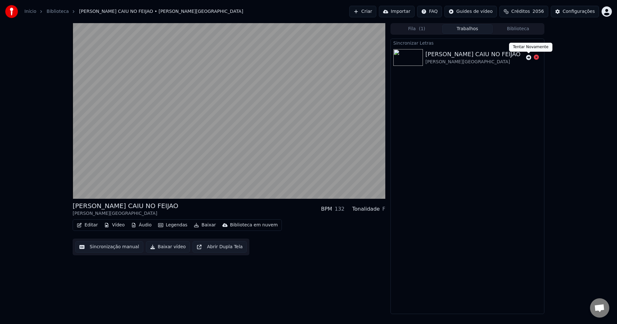
click at [463, 58] on icon at bounding box center [528, 57] width 5 height 5
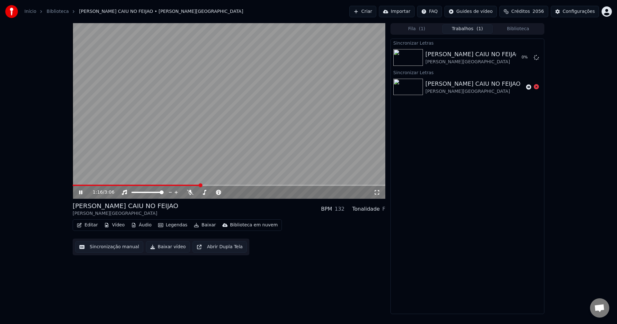
click at [277, 148] on video at bounding box center [229, 111] width 313 height 176
click at [107, 250] on button "Sincronização manual" at bounding box center [109, 248] width 68 height 12
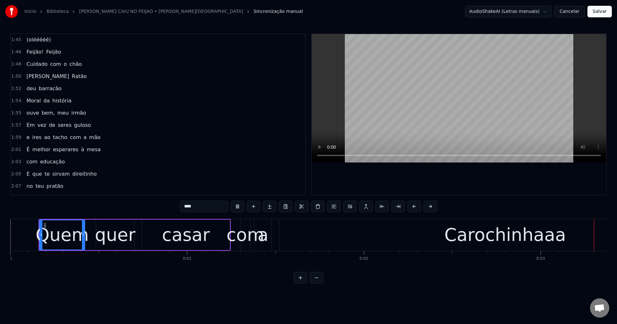
scroll to position [804, 0]
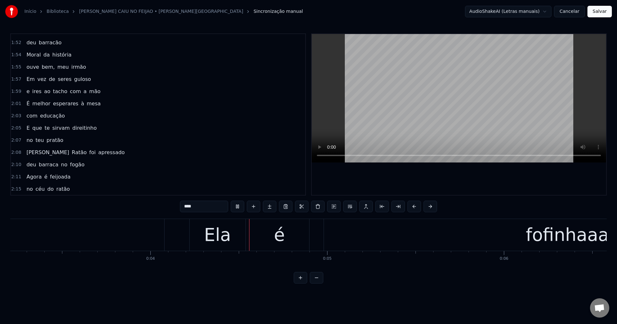
click at [32, 156] on span "[PERSON_NAME]" at bounding box center [48, 152] width 44 height 7
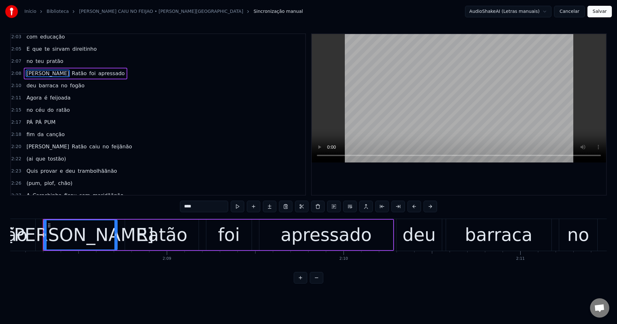
scroll to position [880, 0]
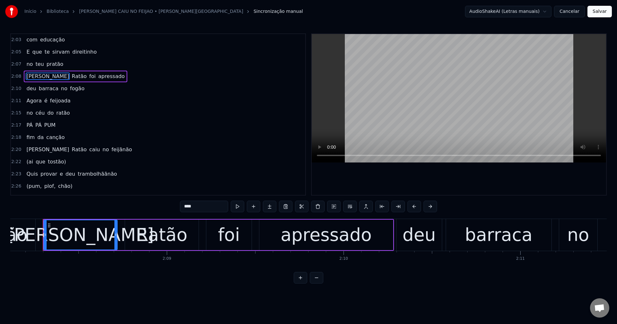
click at [31, 111] on span "no" at bounding box center [30, 112] width 8 height 7
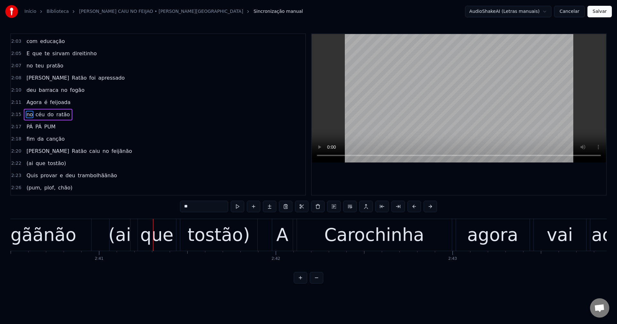
scroll to position [0, 28400]
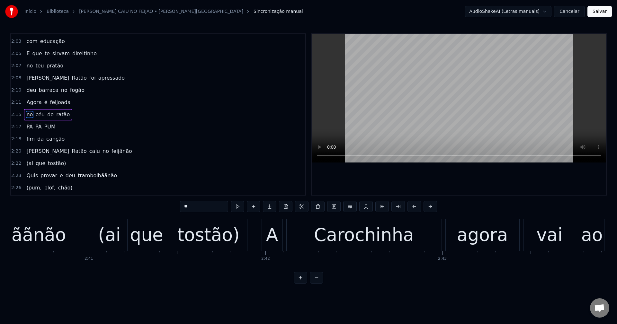
click at [158, 237] on div "que" at bounding box center [146, 235] width 33 height 27
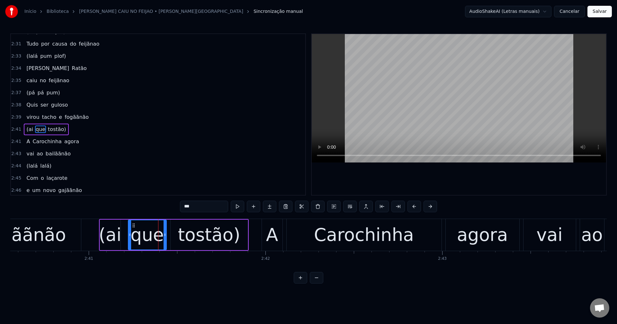
scroll to position [1073, 0]
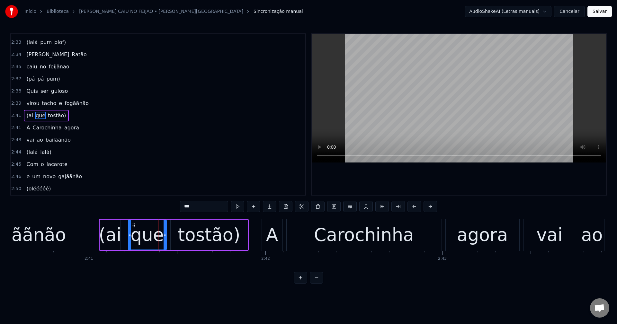
click at [54, 65] on span "feijãnao" at bounding box center [59, 66] width 22 height 7
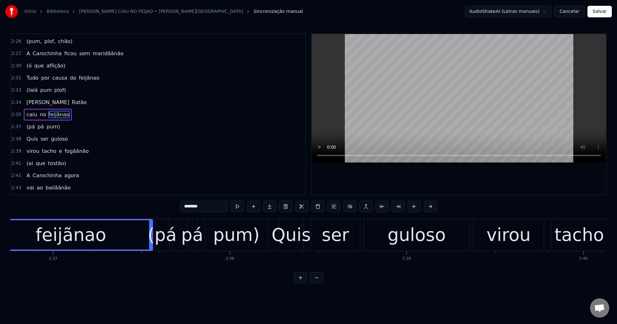
scroll to position [0, 27674]
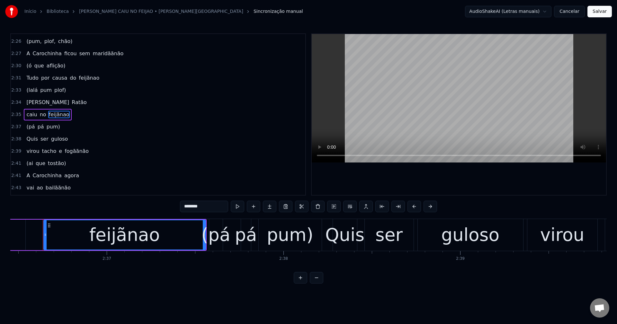
click at [195, 206] on input "********" at bounding box center [204, 207] width 48 height 12
type input "*******"
